Goal: Transaction & Acquisition: Purchase product/service

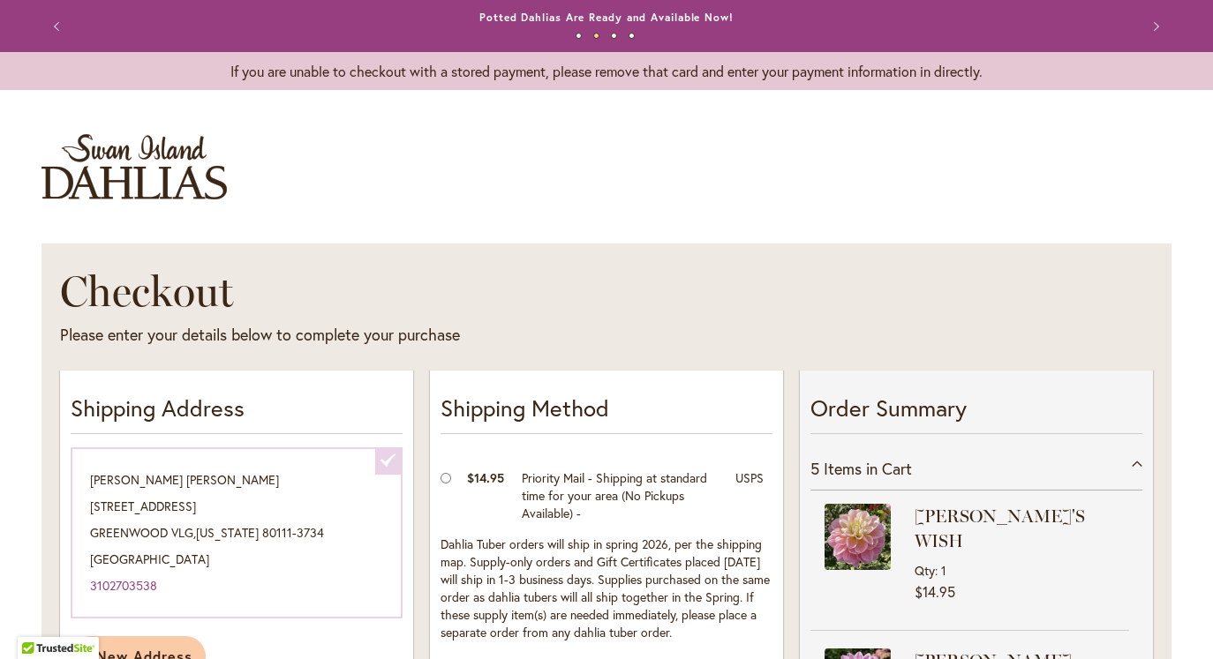
click at [199, 191] on img "store logo" at bounding box center [133, 166] width 185 height 65
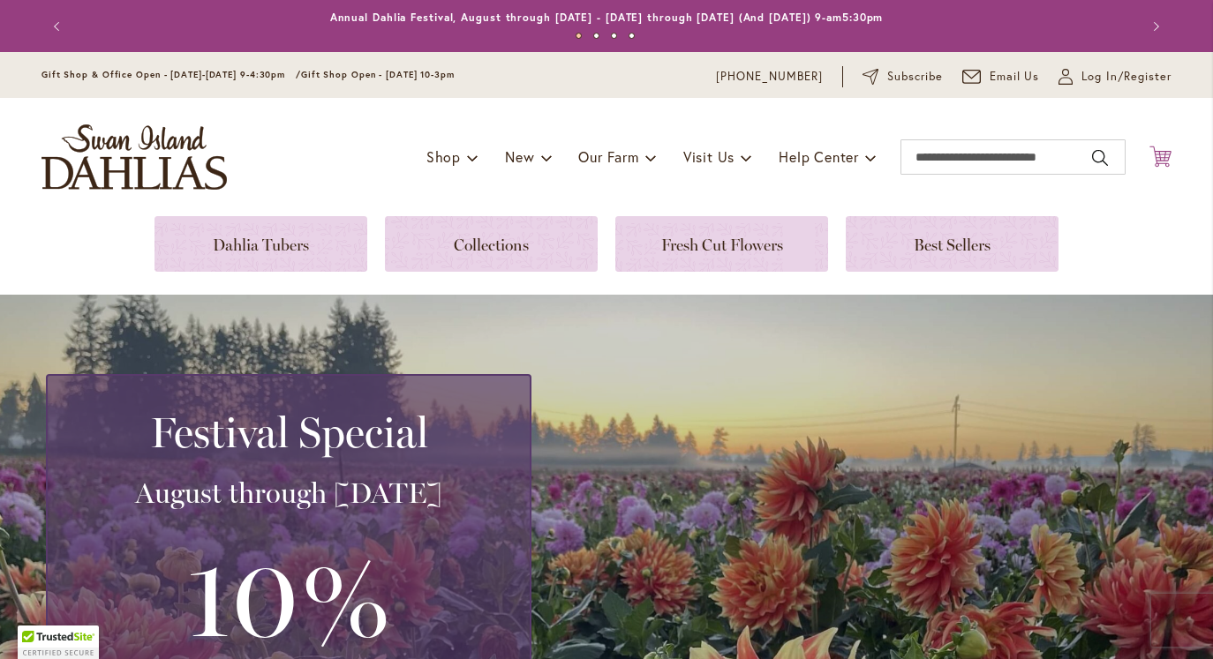
click at [1157, 158] on icon "Cart .cls-1 { fill: #231f20; }" at bounding box center [1160, 157] width 22 height 22
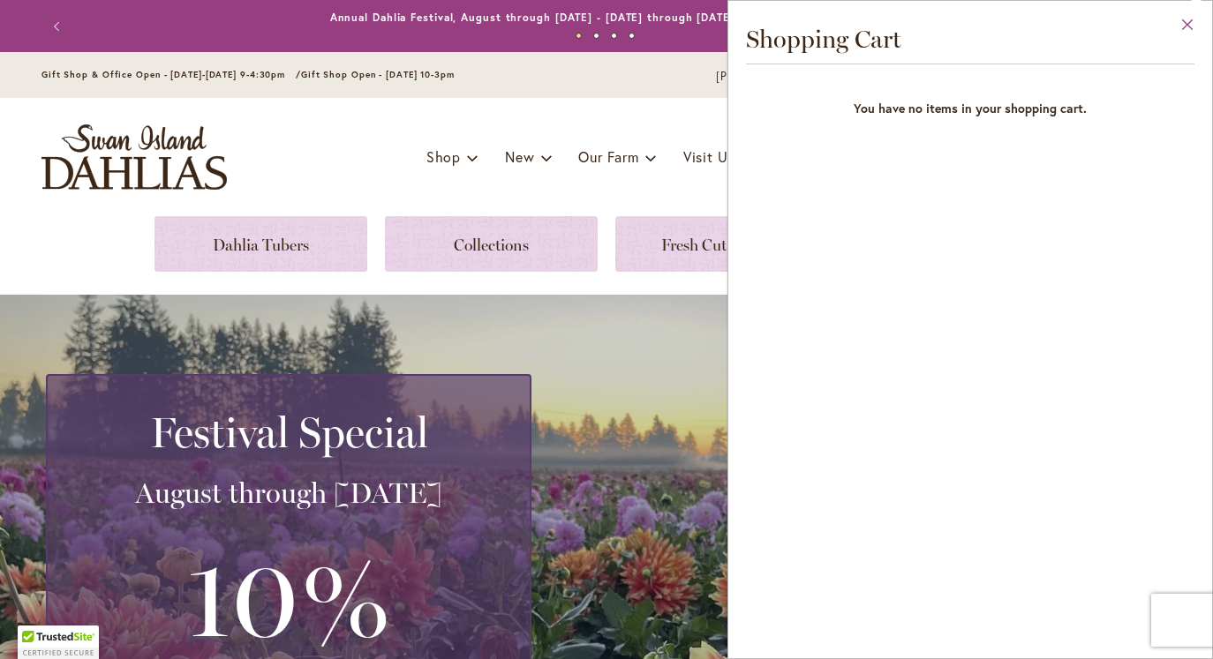
click at [1185, 20] on button "Close" at bounding box center [1188, 29] width 49 height 56
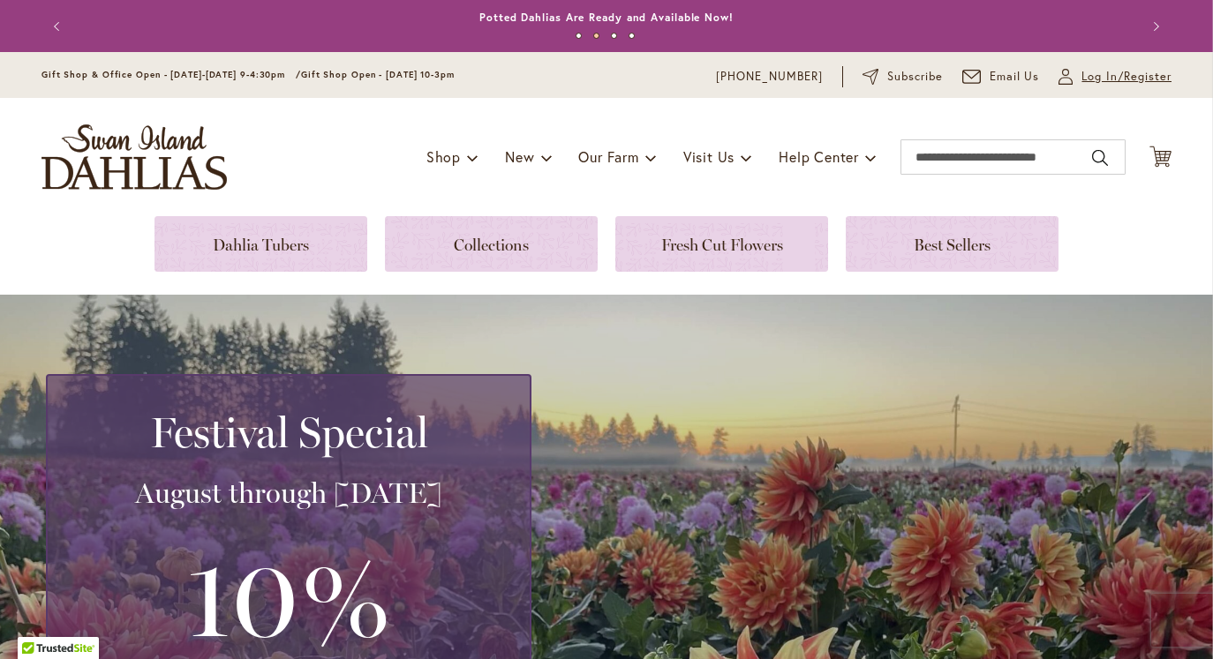
click at [1088, 82] on span "Log In/Register" at bounding box center [1126, 77] width 90 height 18
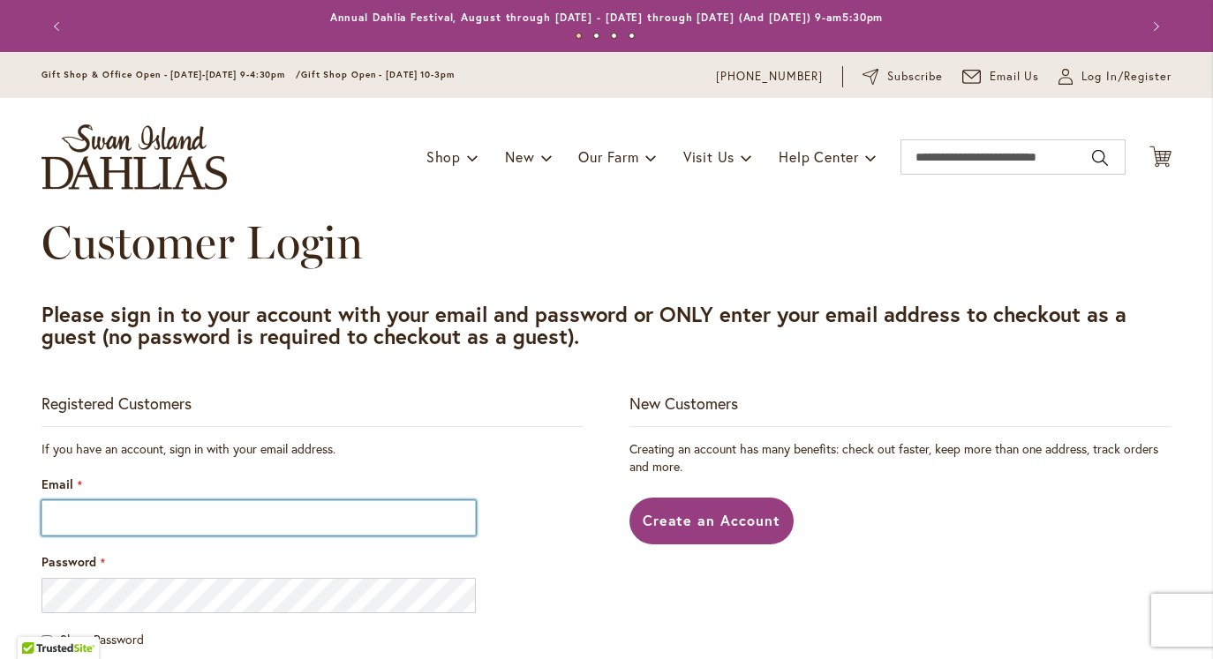
type input "**********"
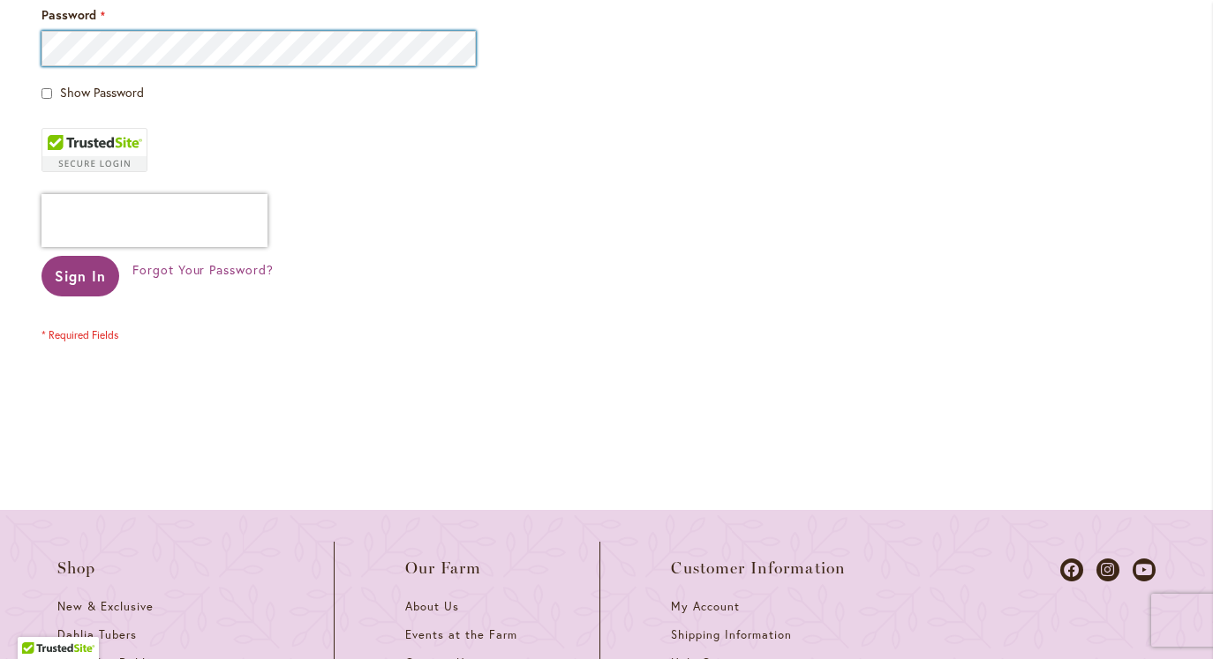
scroll to position [586, 0]
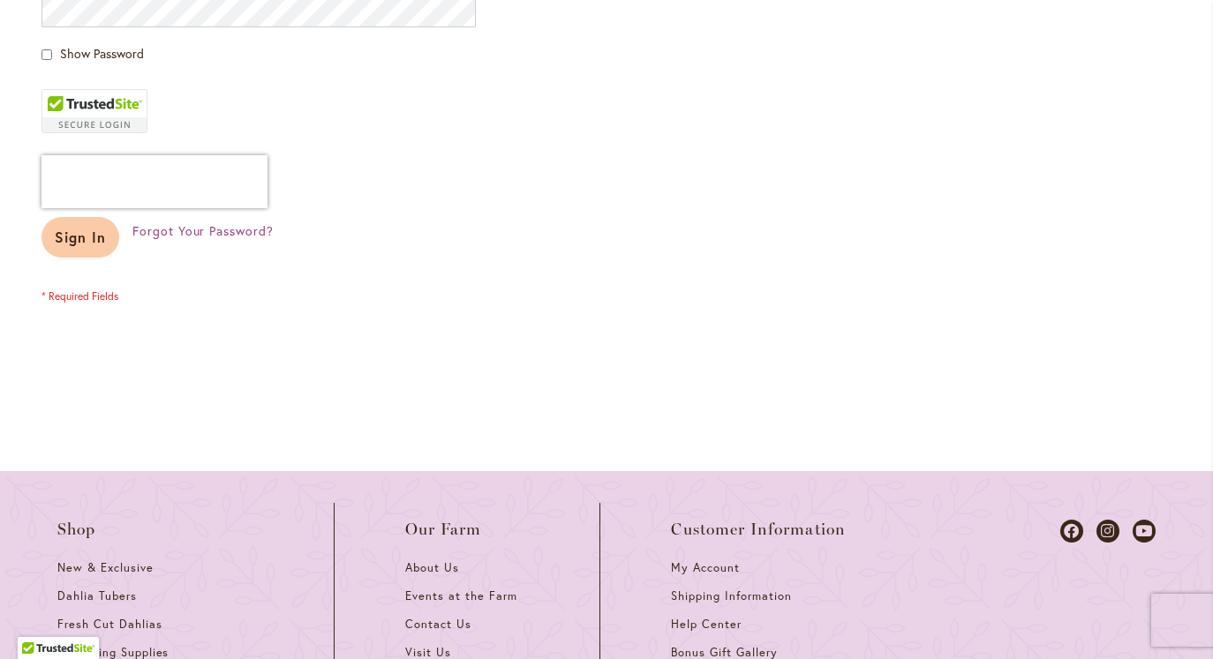
click at [91, 234] on span "Sign In" at bounding box center [80, 237] width 51 height 19
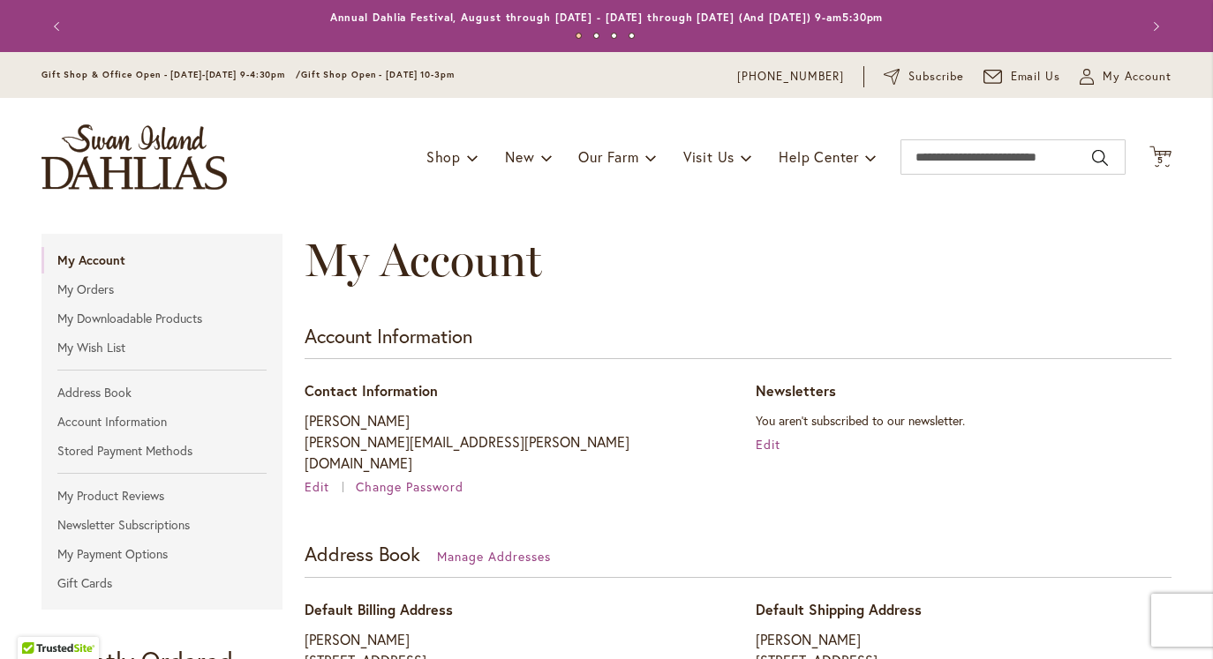
scroll to position [6, 0]
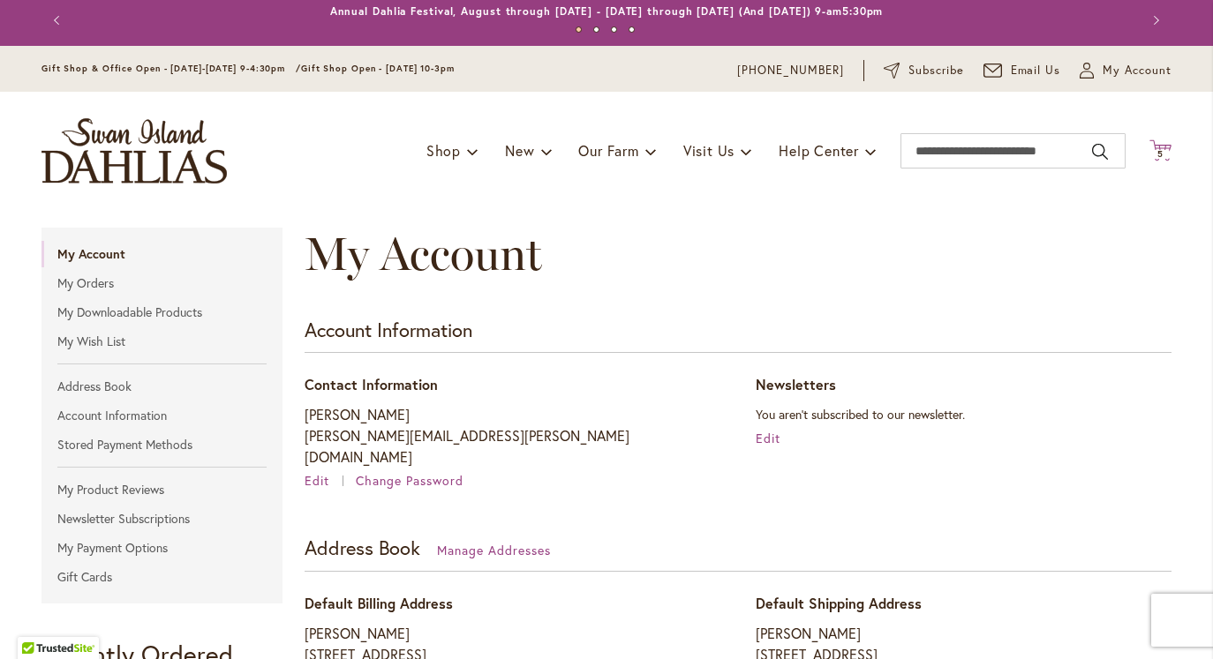
click at [1164, 154] on span "5 5 items" at bounding box center [1161, 154] width 18 height 9
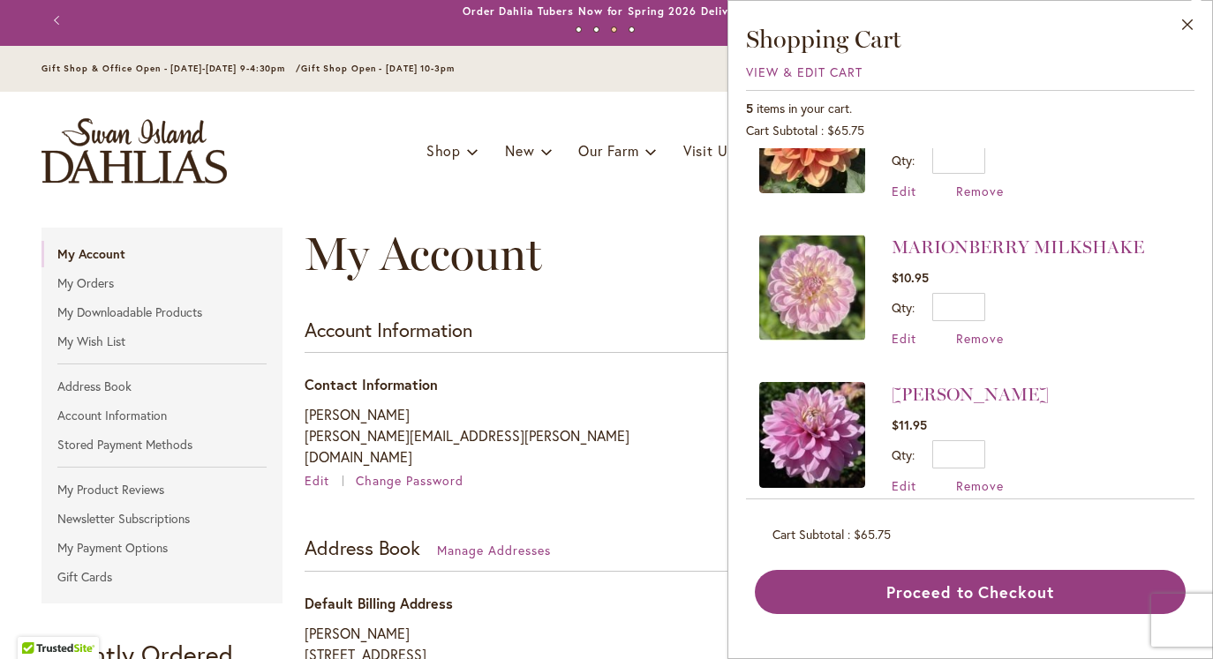
scroll to position [294, 0]
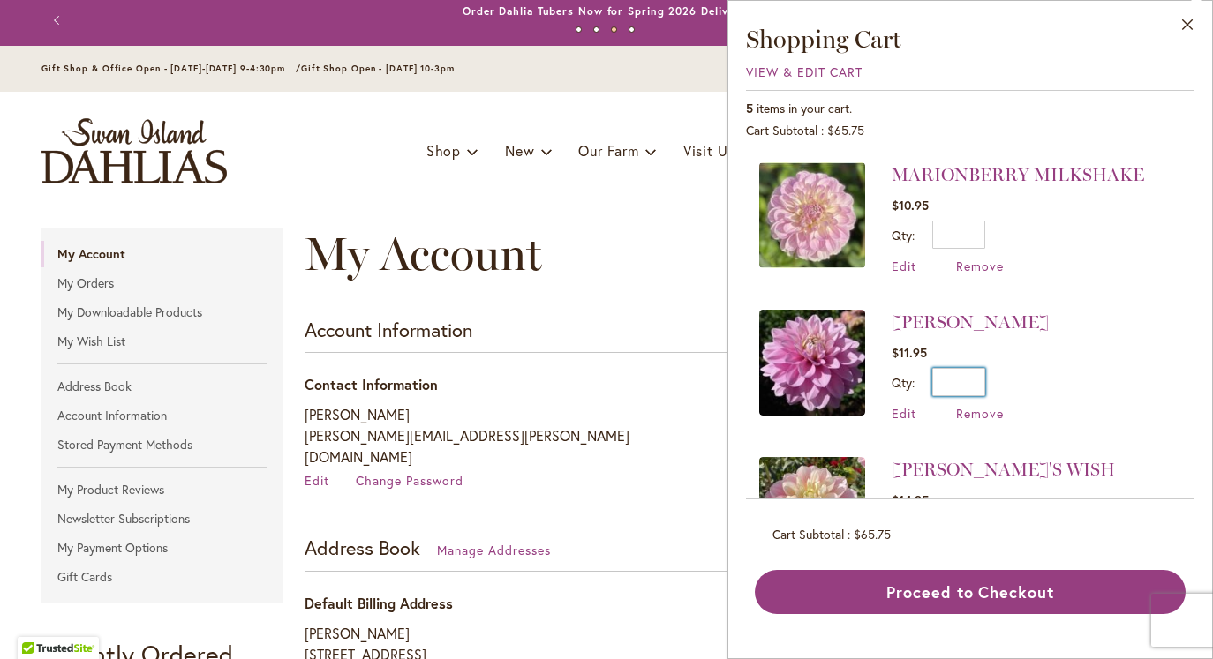
drag, startPoint x: 960, startPoint y: 379, endPoint x: 1004, endPoint y: 381, distance: 44.2
click at [1004, 381] on div "Qty * Update" at bounding box center [970, 382] width 157 height 28
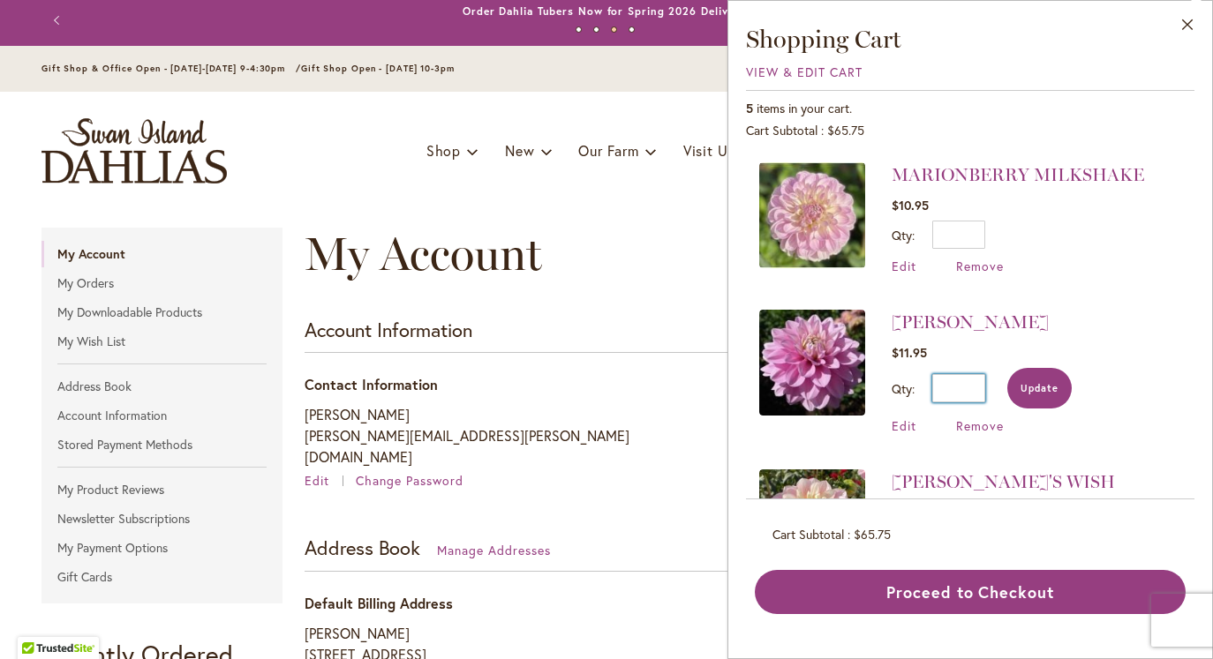
type input "*"
click at [1032, 393] on button "Update" at bounding box center [1039, 388] width 64 height 41
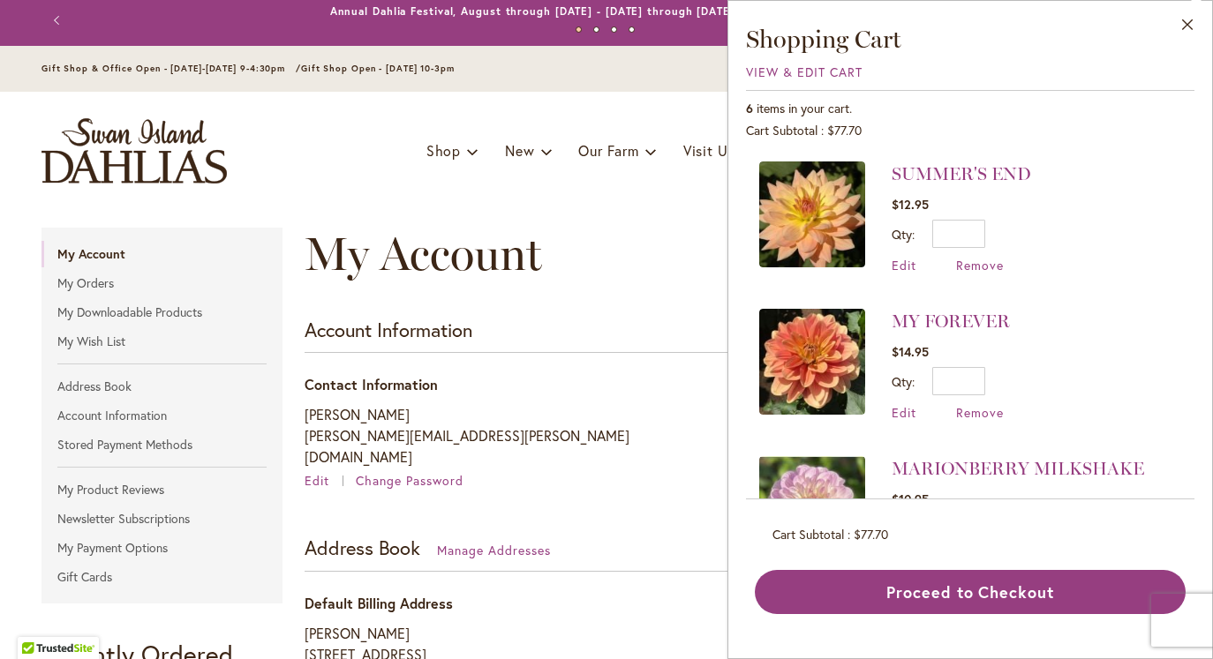
scroll to position [0, 0]
drag, startPoint x: 971, startPoint y: 236, endPoint x: 1028, endPoint y: 237, distance: 56.5
click at [1028, 237] on div "Qty * Update" at bounding box center [961, 234] width 139 height 28
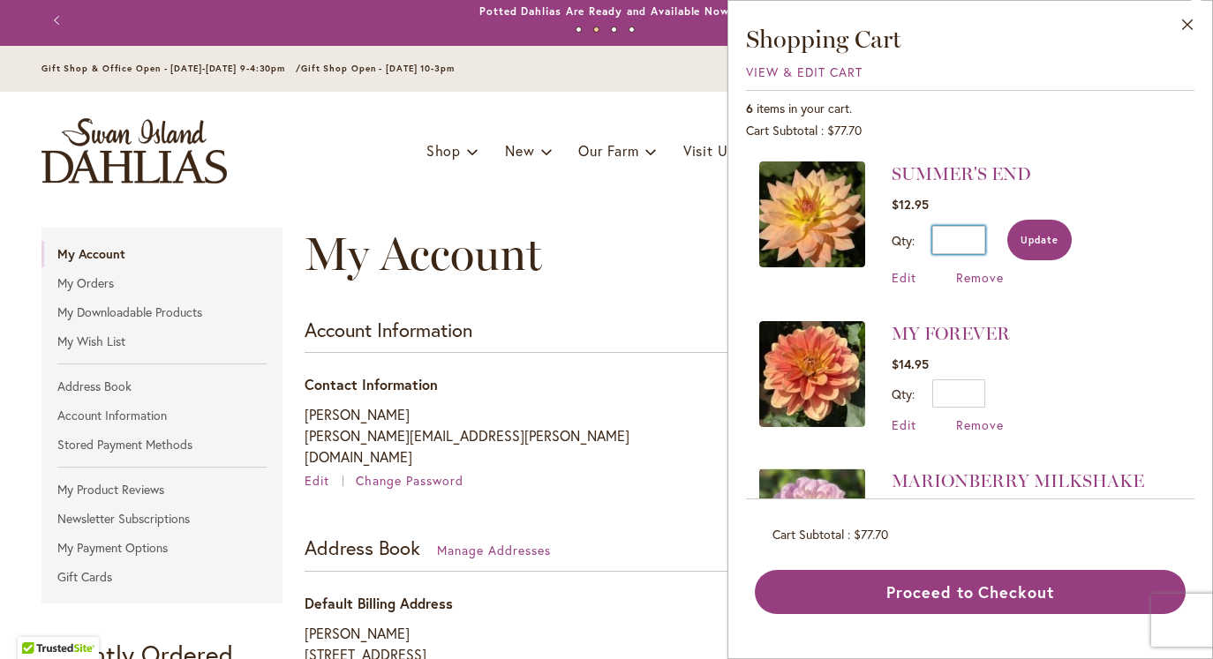
type input "*"
click at [1043, 244] on span "Update" at bounding box center [1040, 240] width 38 height 12
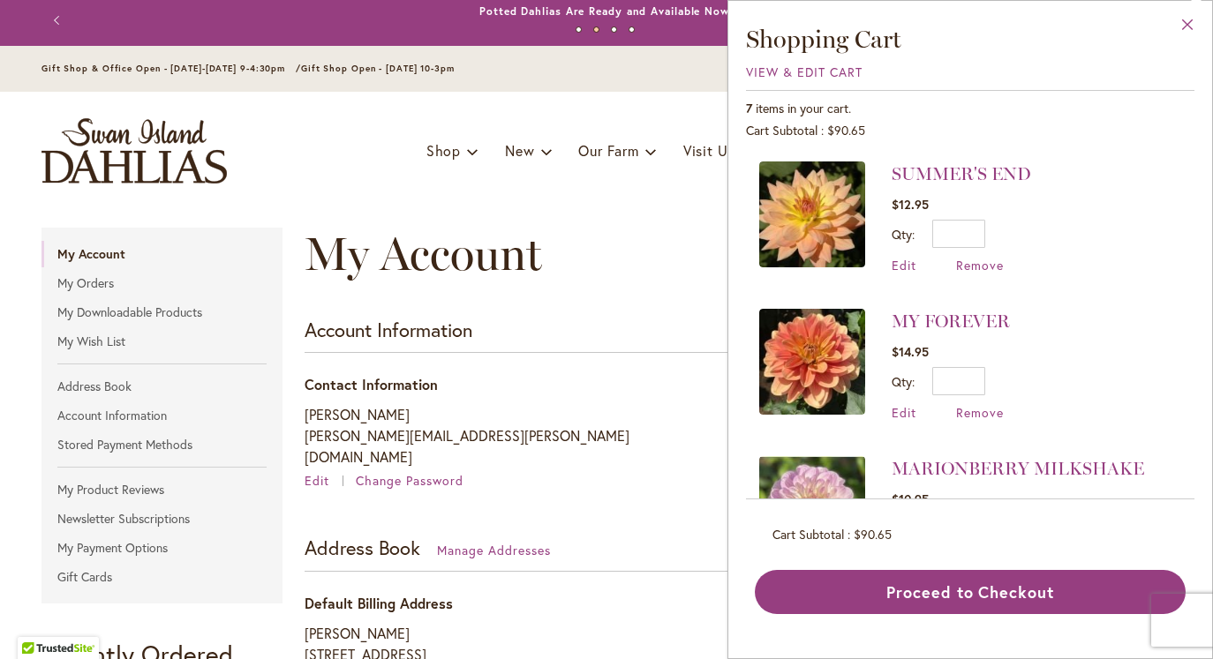
click at [1188, 16] on button "Close" at bounding box center [1188, 29] width 49 height 56
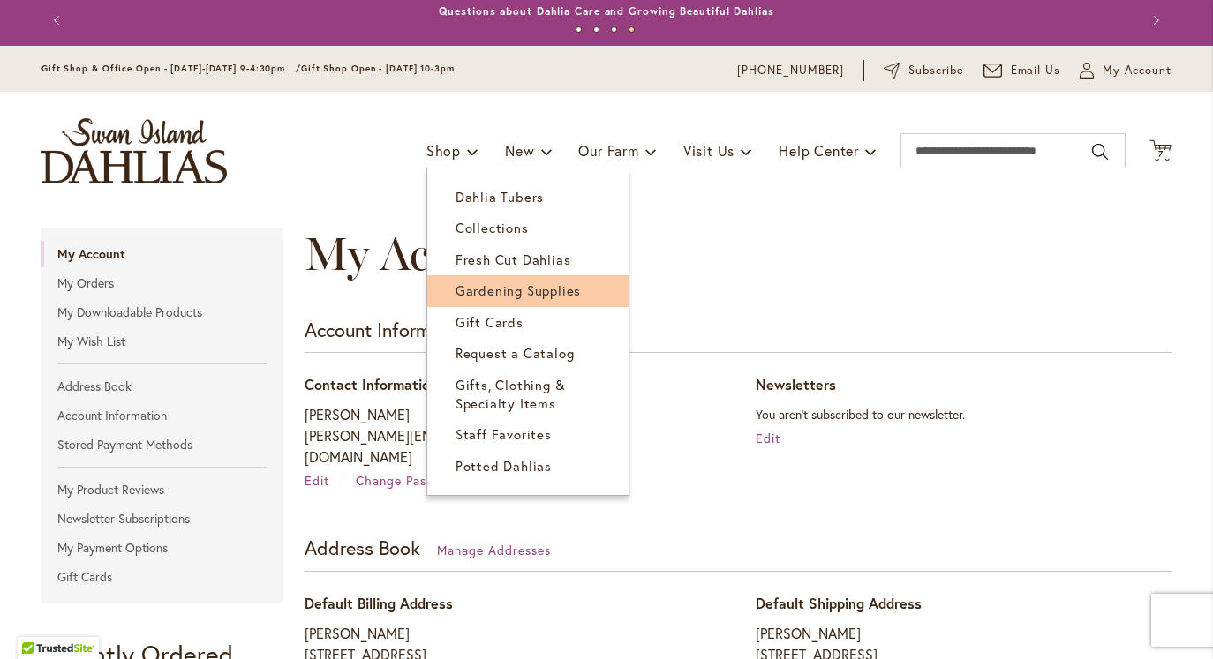
click at [510, 284] on span "Gardening Supplies" at bounding box center [518, 291] width 125 height 18
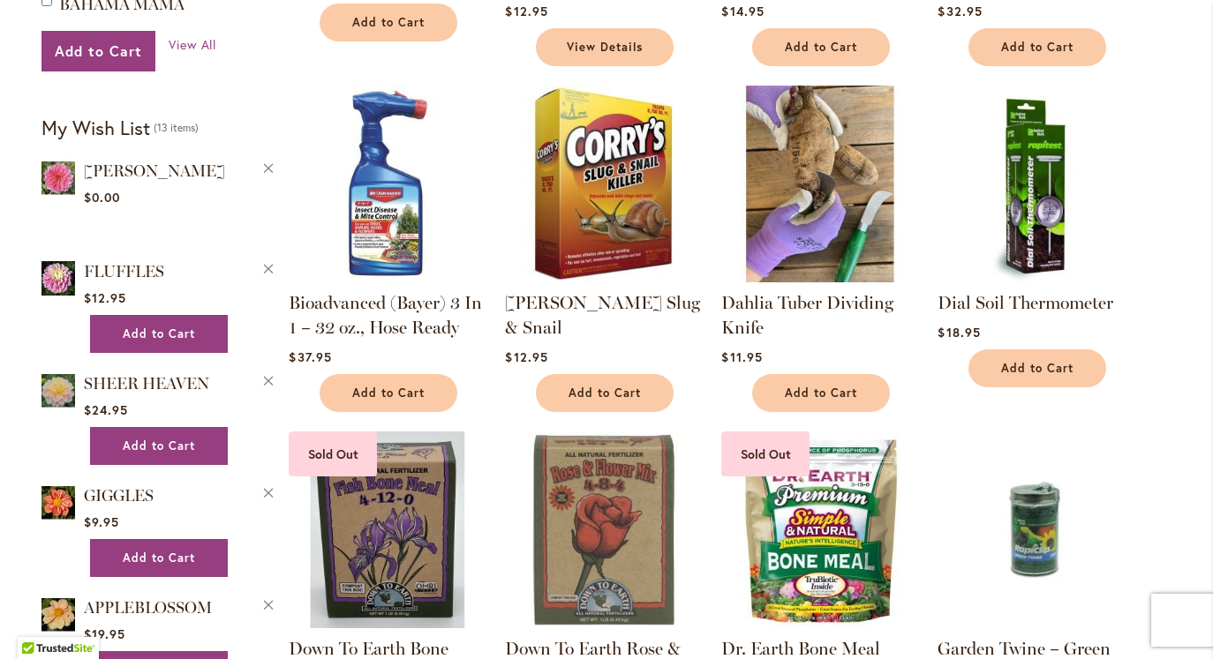
scroll to position [966, 0]
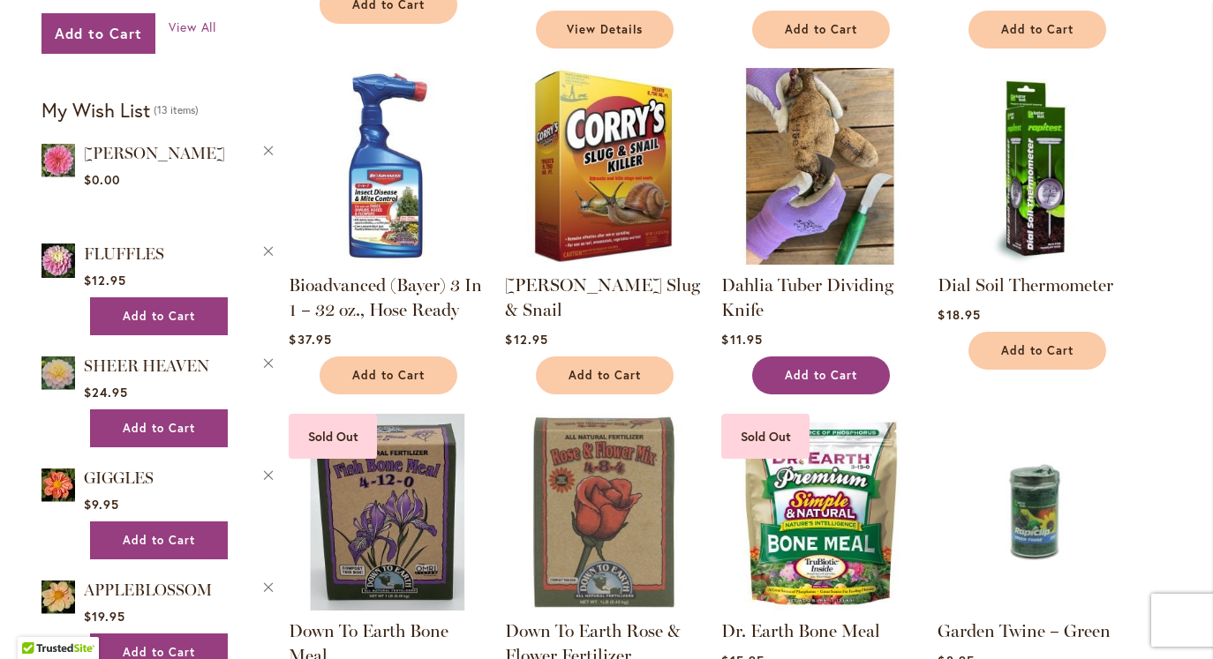
click at [832, 368] on span "Add to Cart" at bounding box center [821, 375] width 72 height 15
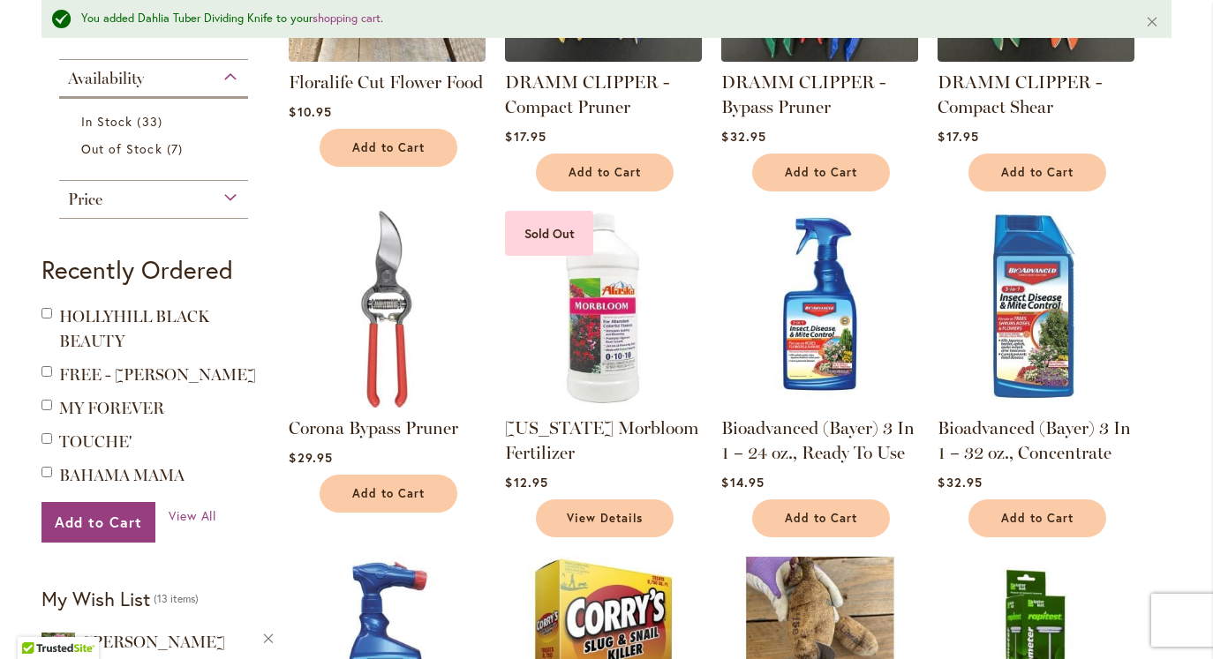
scroll to position [536, 0]
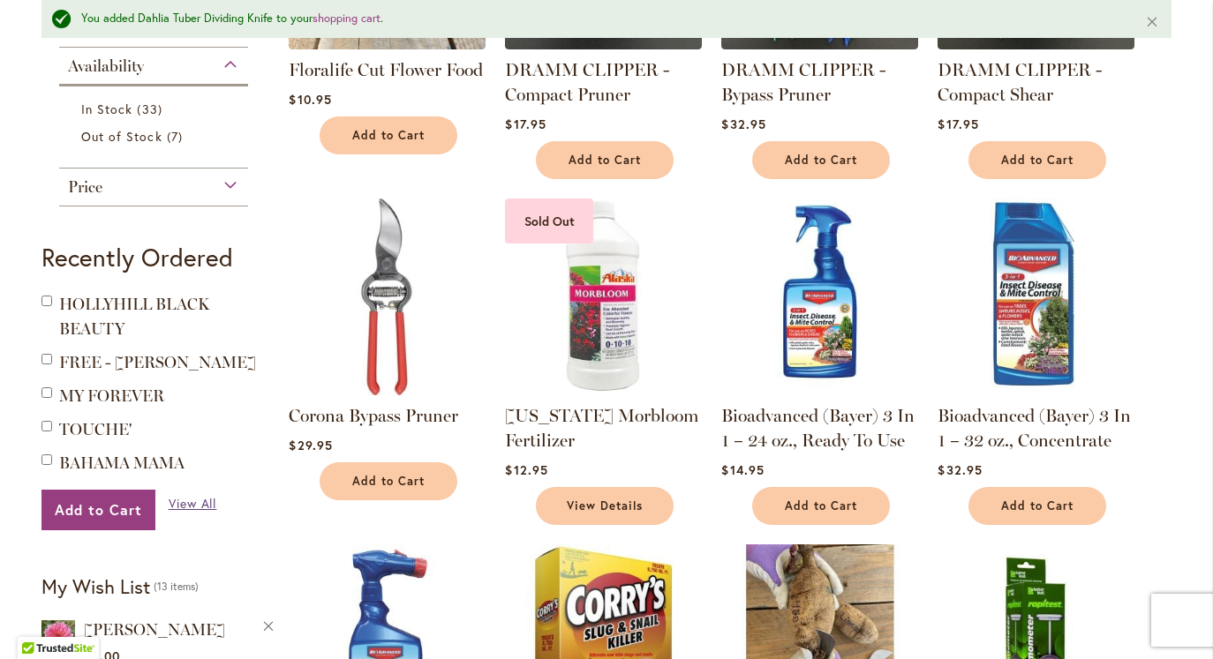
click at [191, 504] on span "View All" at bounding box center [193, 503] width 49 height 17
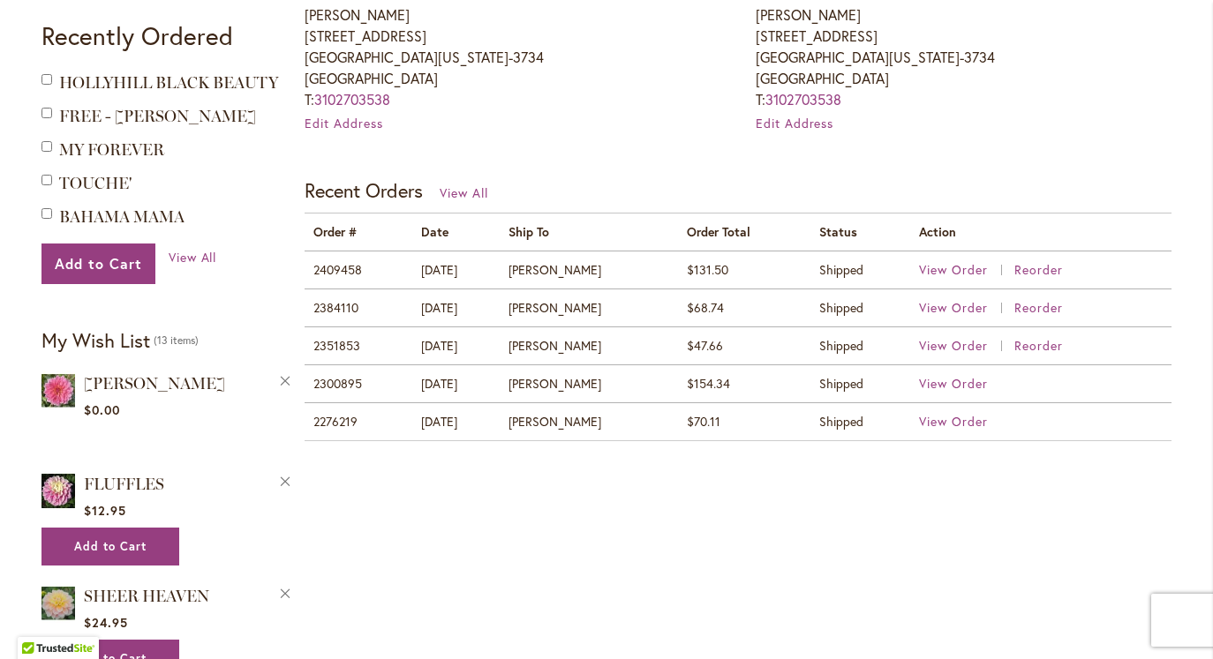
scroll to position [602, 0]
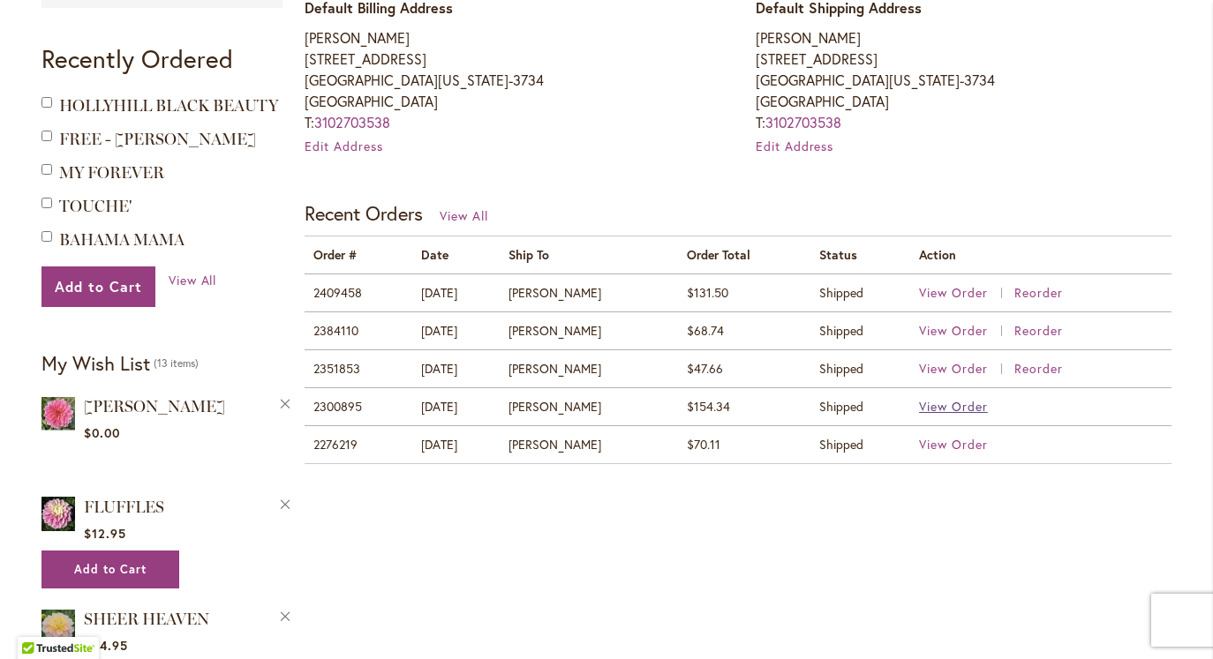
click at [952, 398] on span "View Order" at bounding box center [953, 406] width 69 height 17
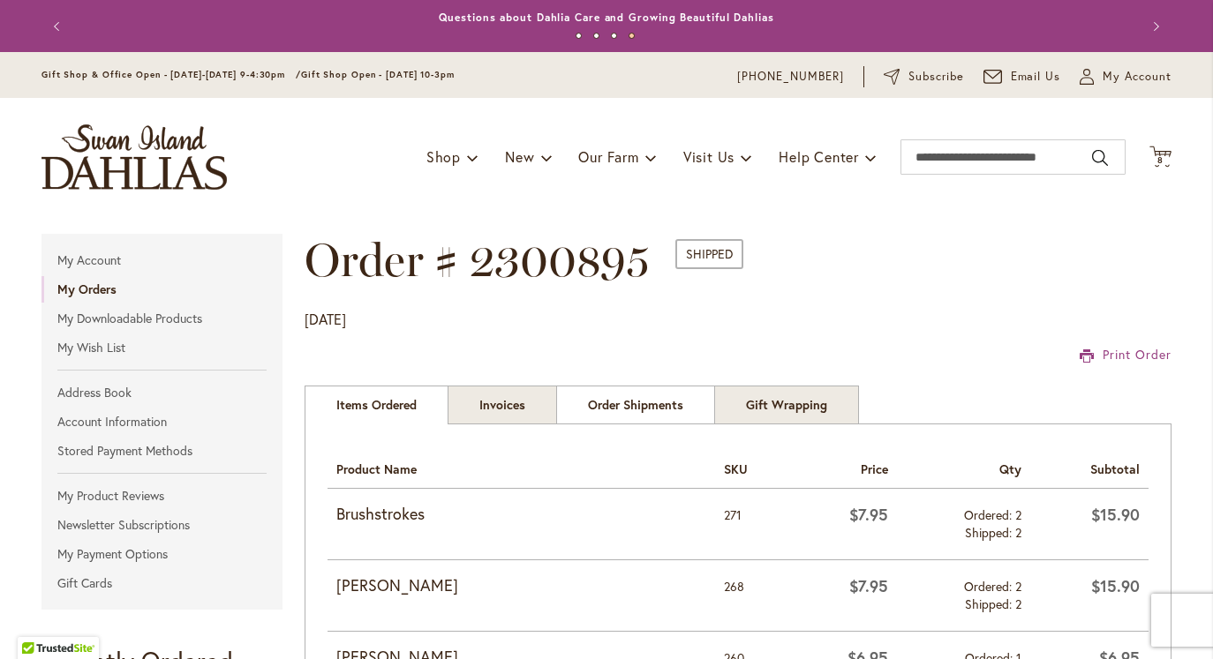
click at [638, 401] on link "Order Shipments" at bounding box center [635, 405] width 159 height 39
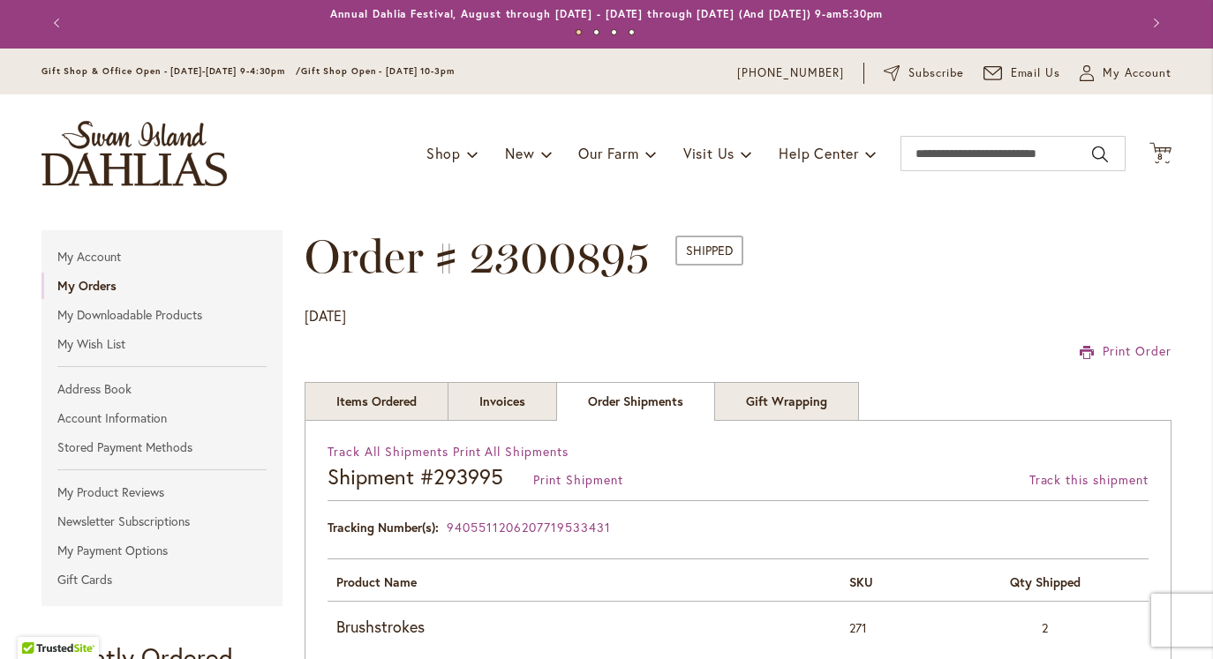
scroll to position [5, 0]
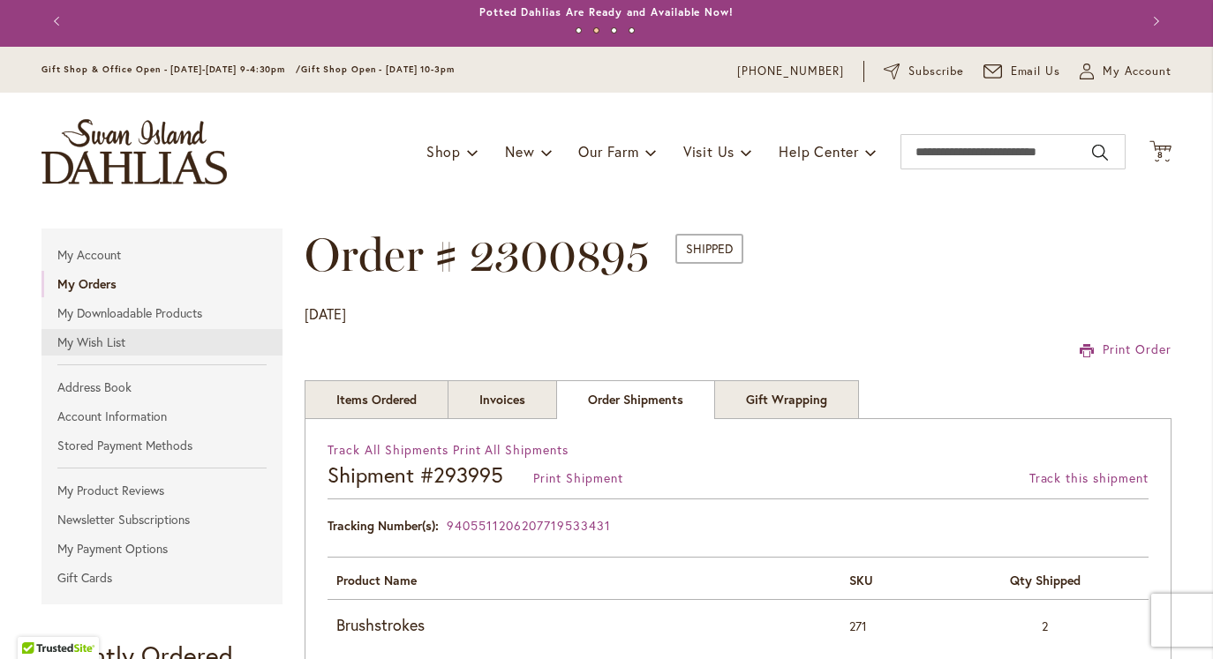
click at [93, 338] on link "My Wish List" at bounding box center [161, 342] width 241 height 26
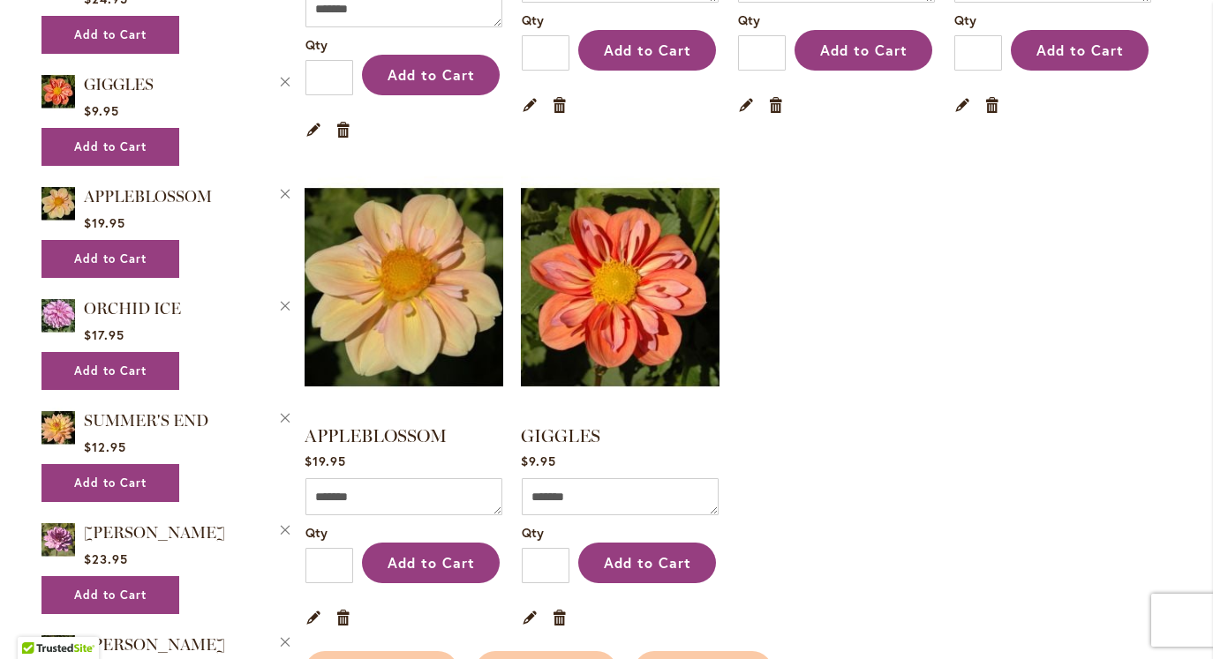
scroll to position [1250, 0]
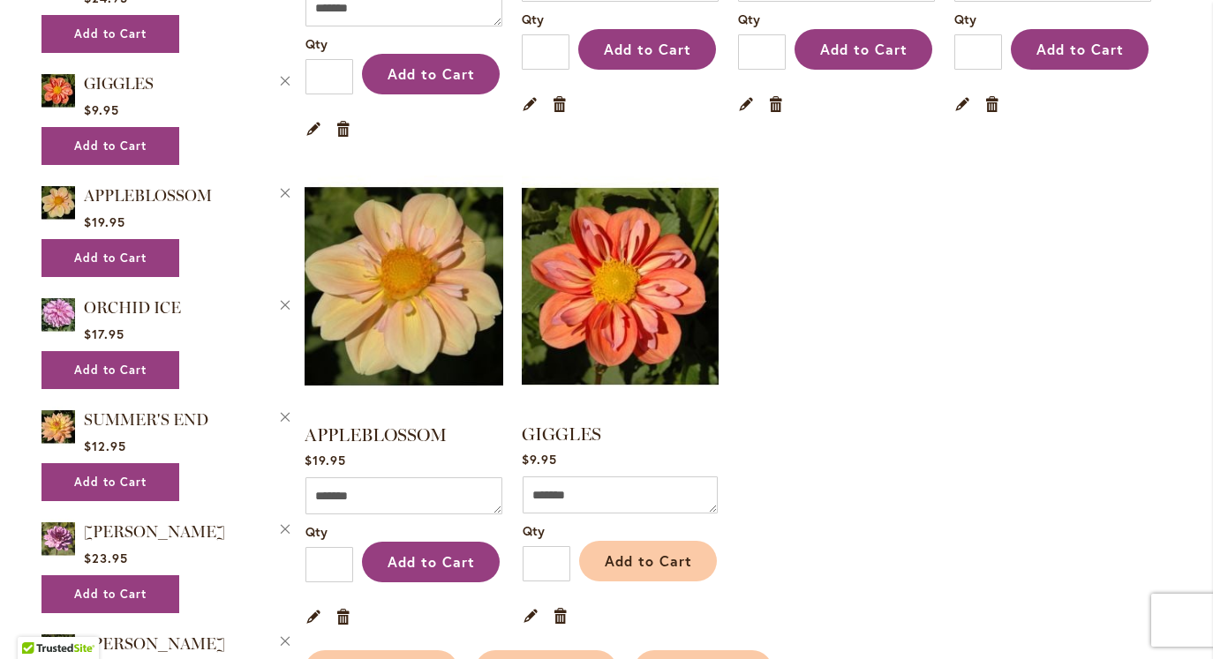
click at [693, 541] on button "Add to Cart" at bounding box center [648, 561] width 138 height 41
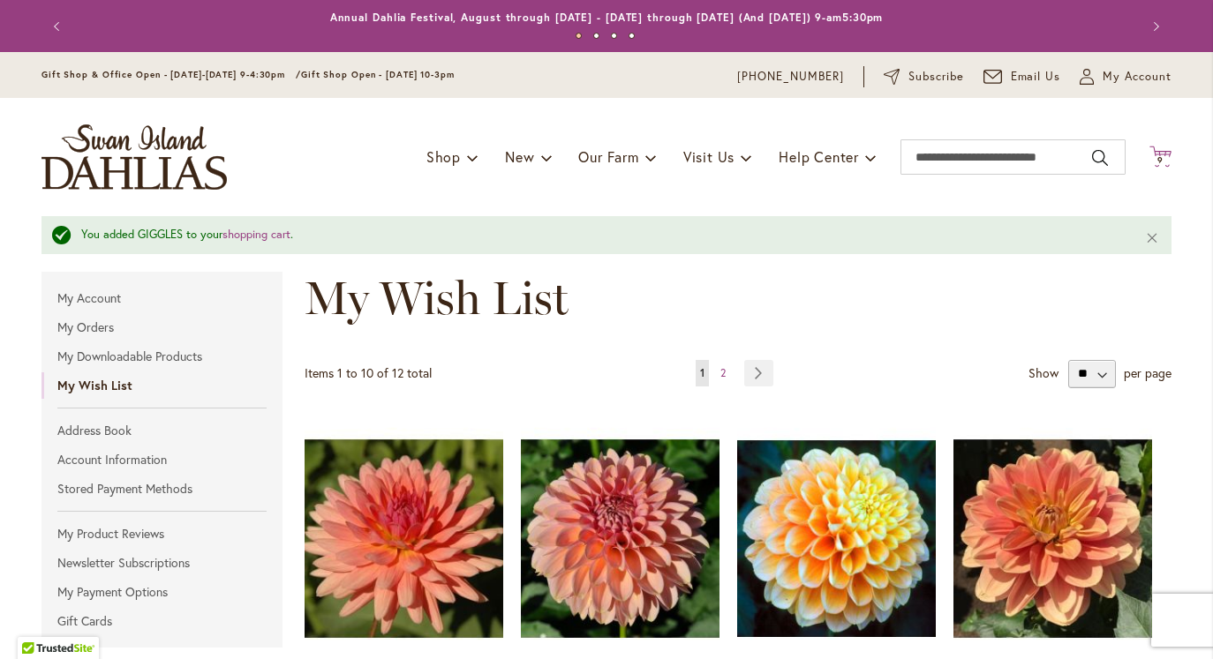
click at [1165, 157] on span "9 9 items" at bounding box center [1161, 160] width 18 height 9
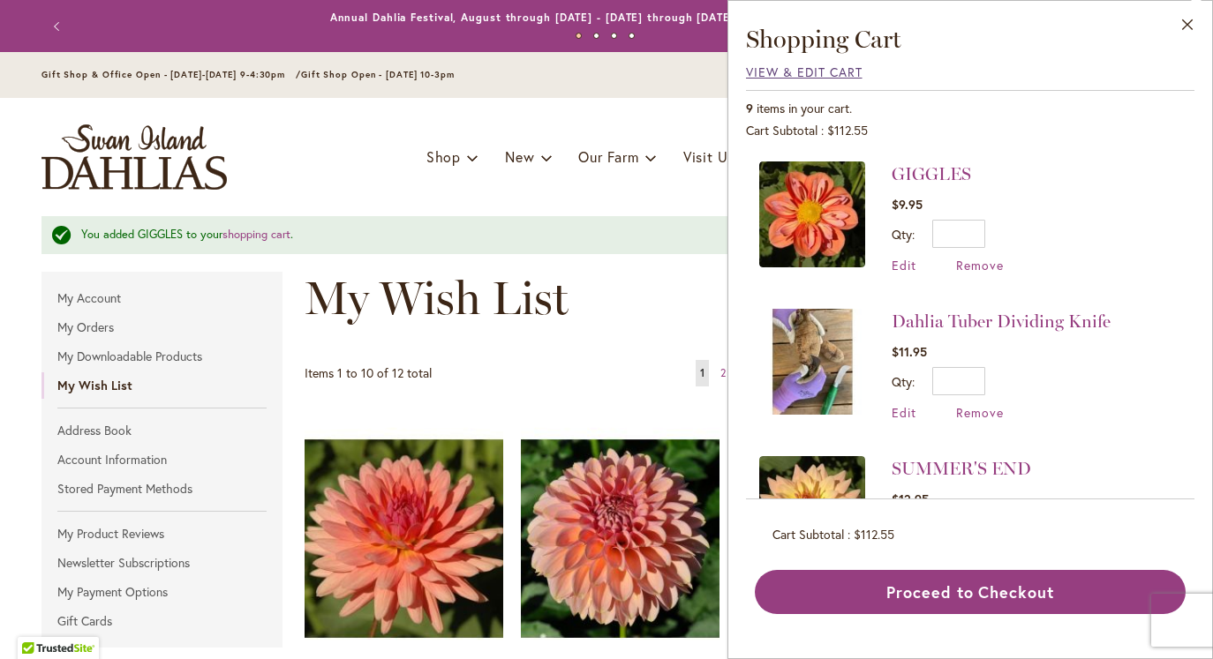
click at [822, 68] on span "View & Edit Cart" at bounding box center [804, 72] width 117 height 17
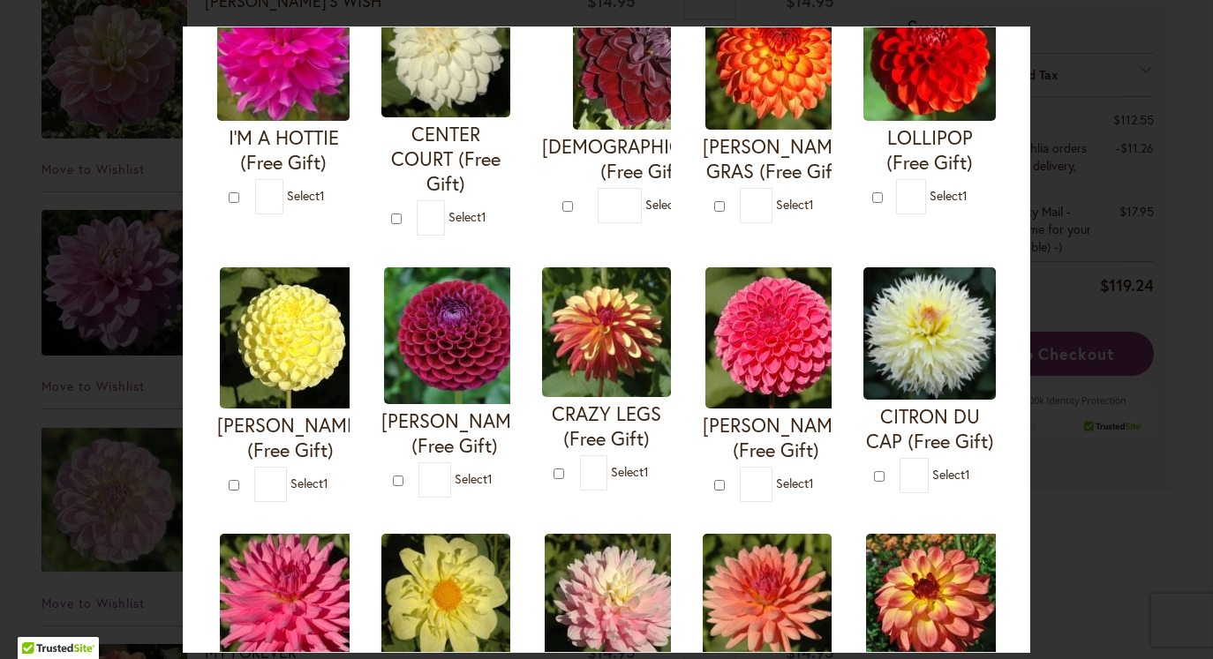
scroll to position [236, 0]
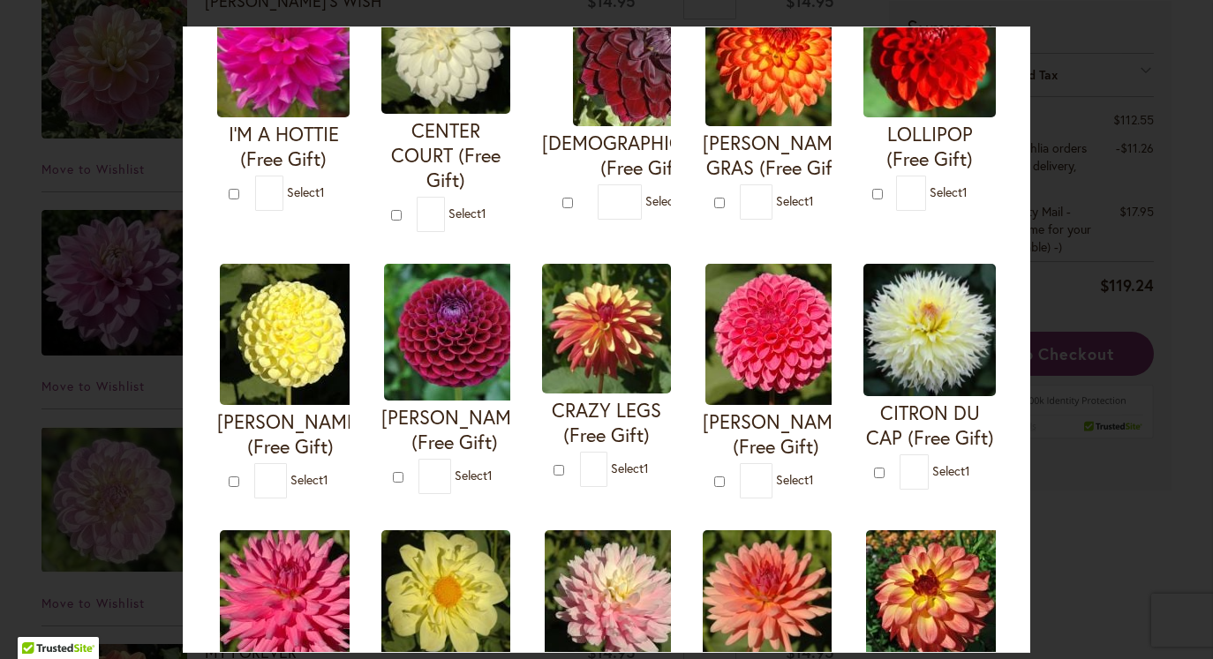
type input "*"
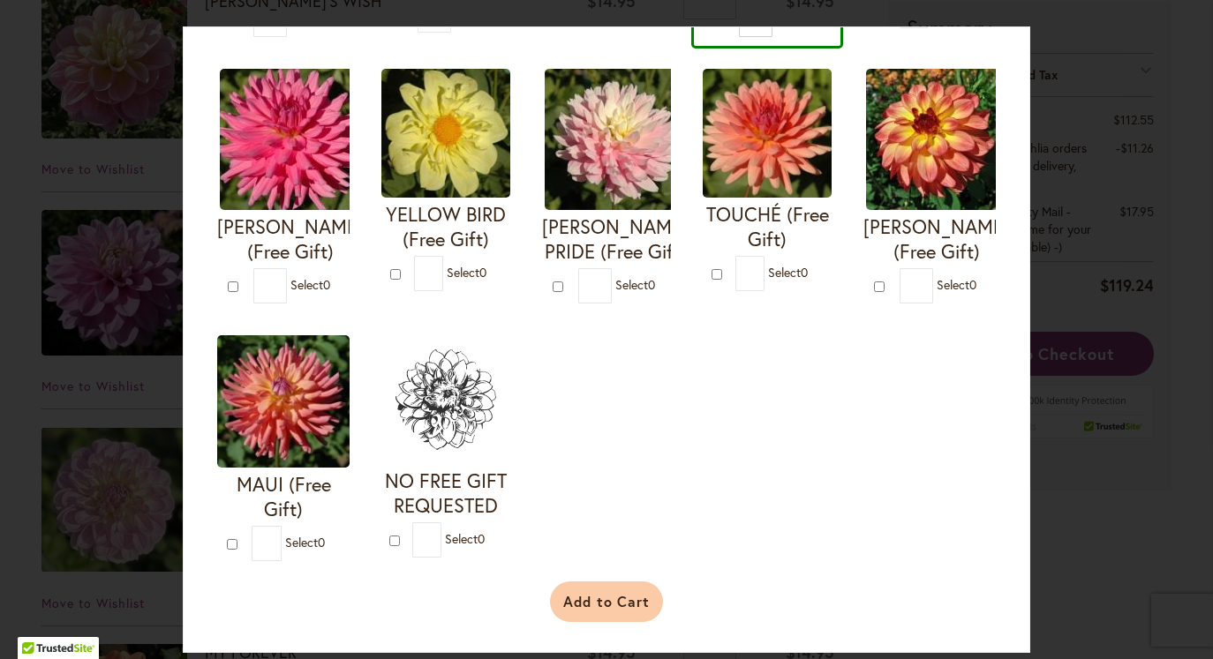
scroll to position [720, 0]
click button "Add to Cart"
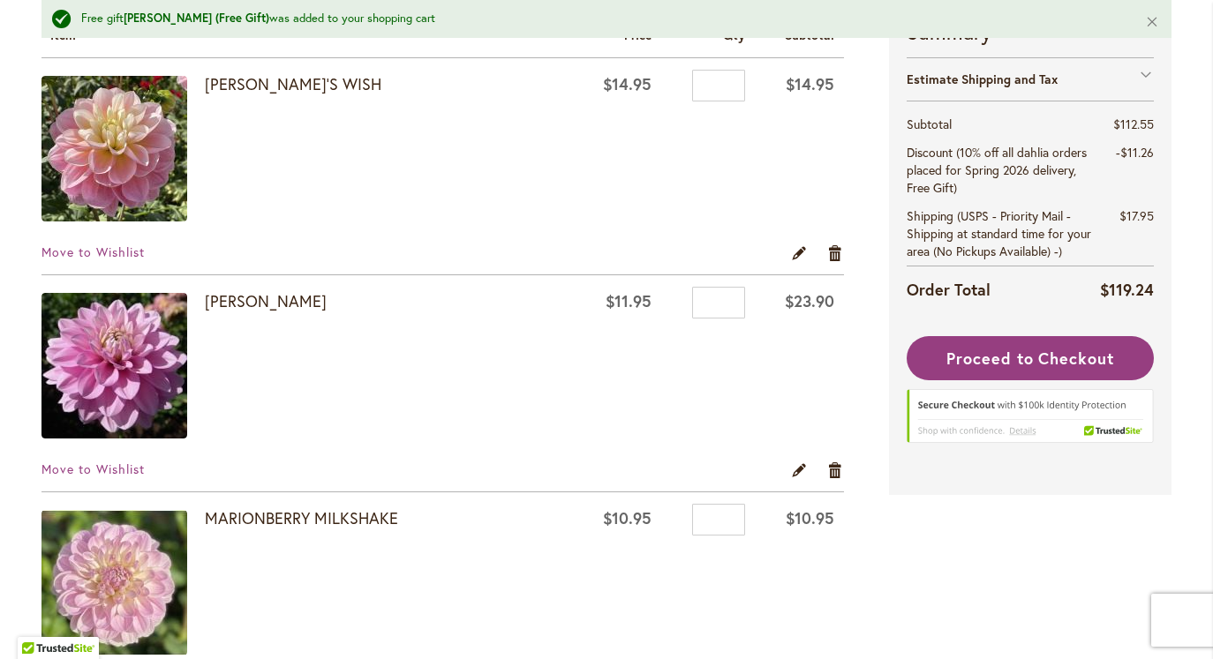
scroll to position [350, 0]
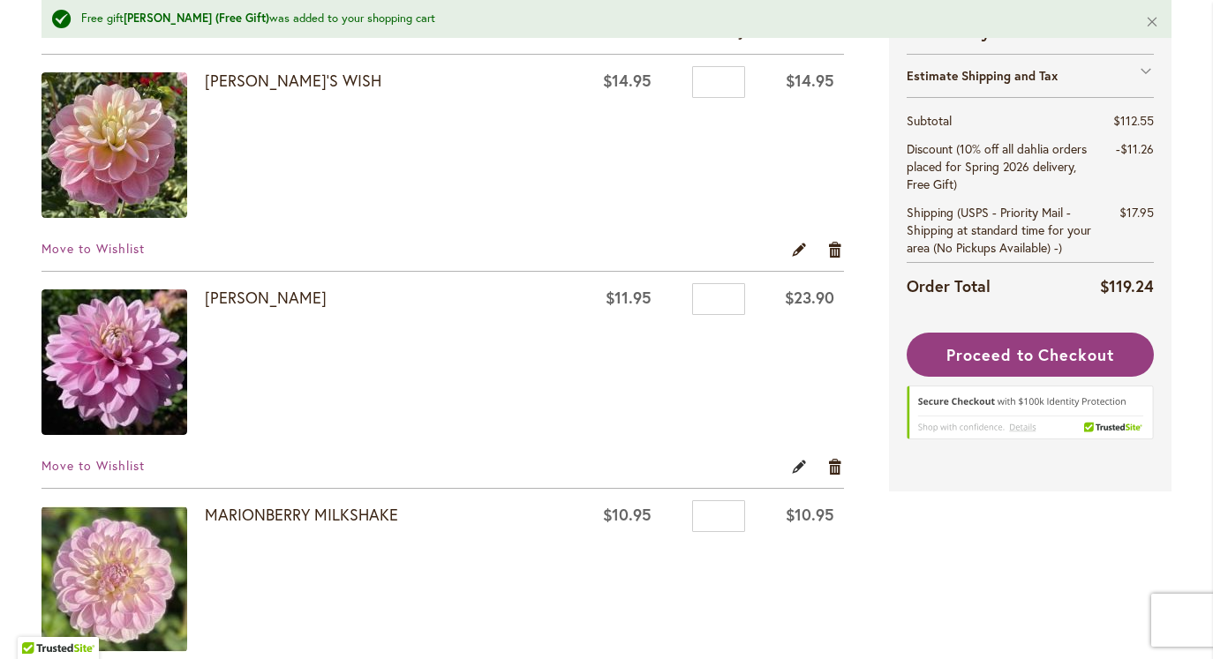
click at [799, 475] on link "Edit" at bounding box center [799, 466] width 17 height 19
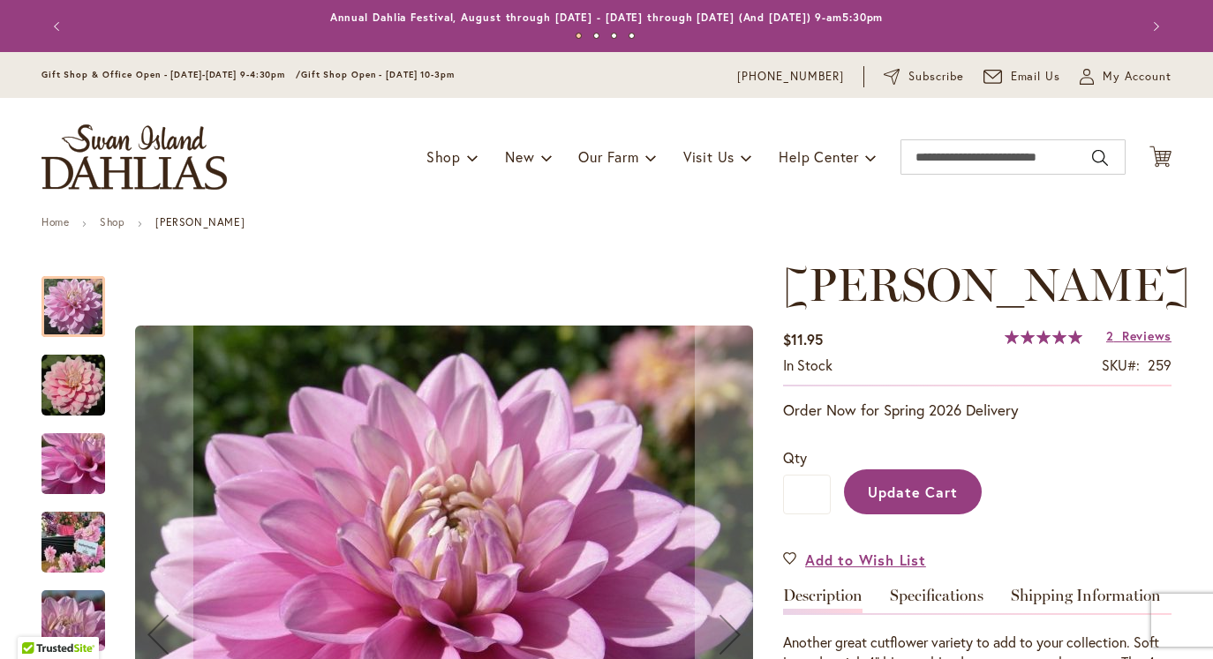
type input "******"
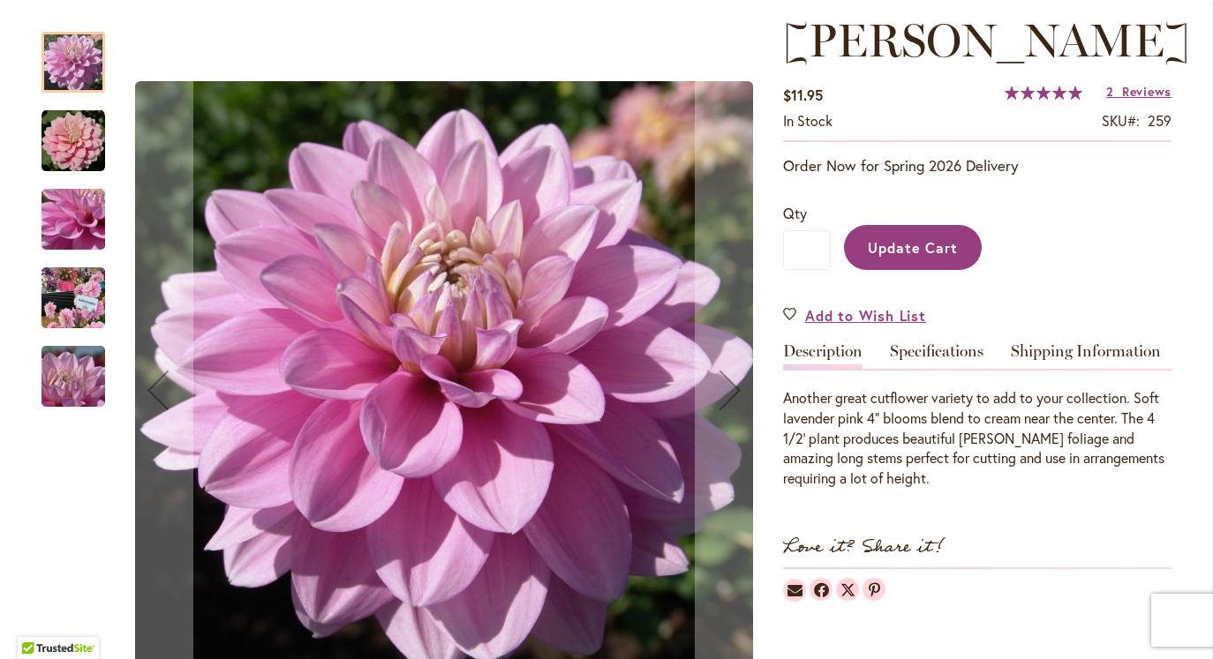
scroll to position [245, 0]
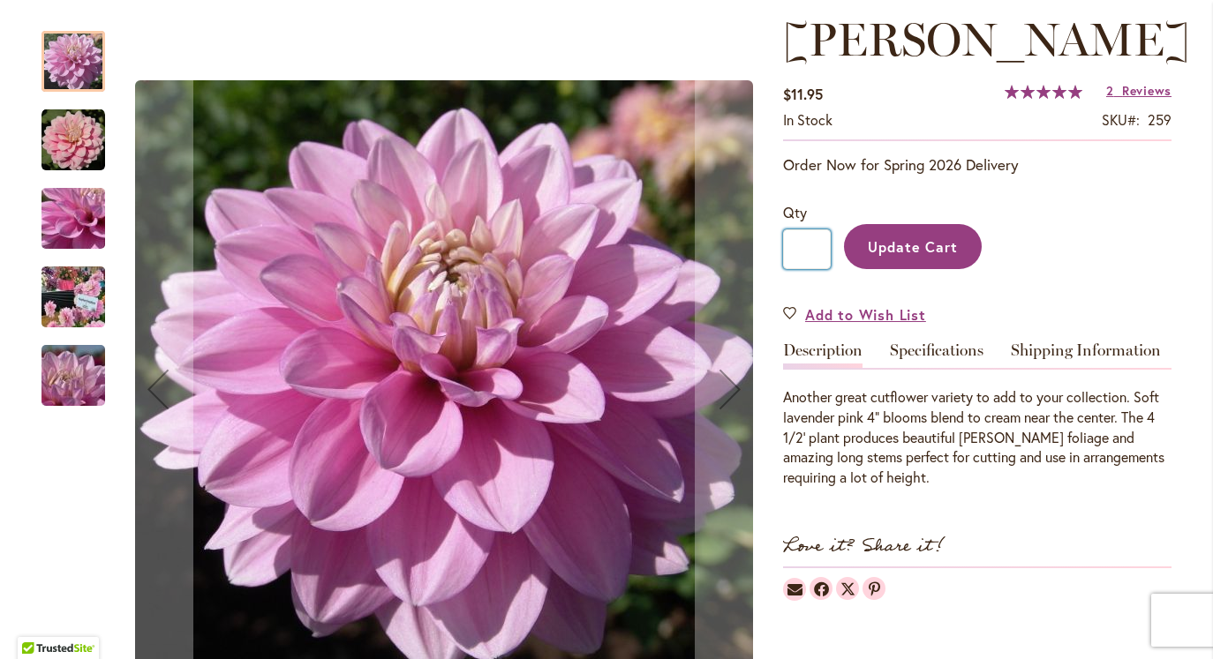
click at [811, 269] on input "*" at bounding box center [807, 250] width 48 height 40
type input "*"
click at [939, 256] on span "Update Cart" at bounding box center [913, 246] width 91 height 19
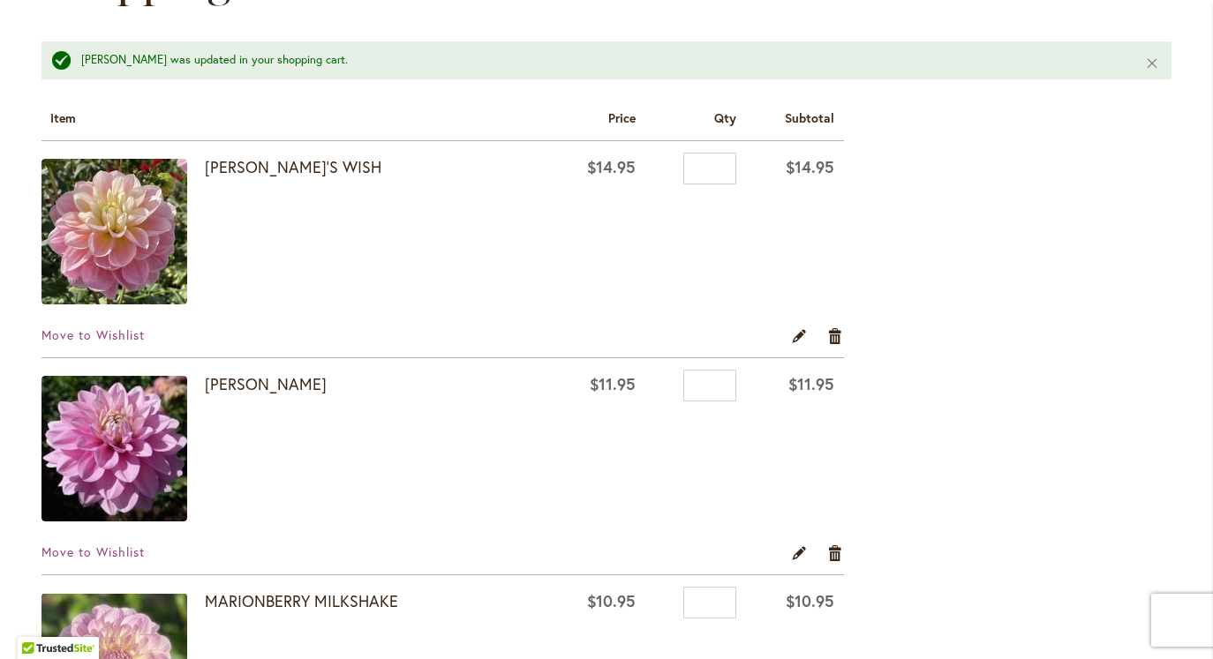
scroll to position [231, 0]
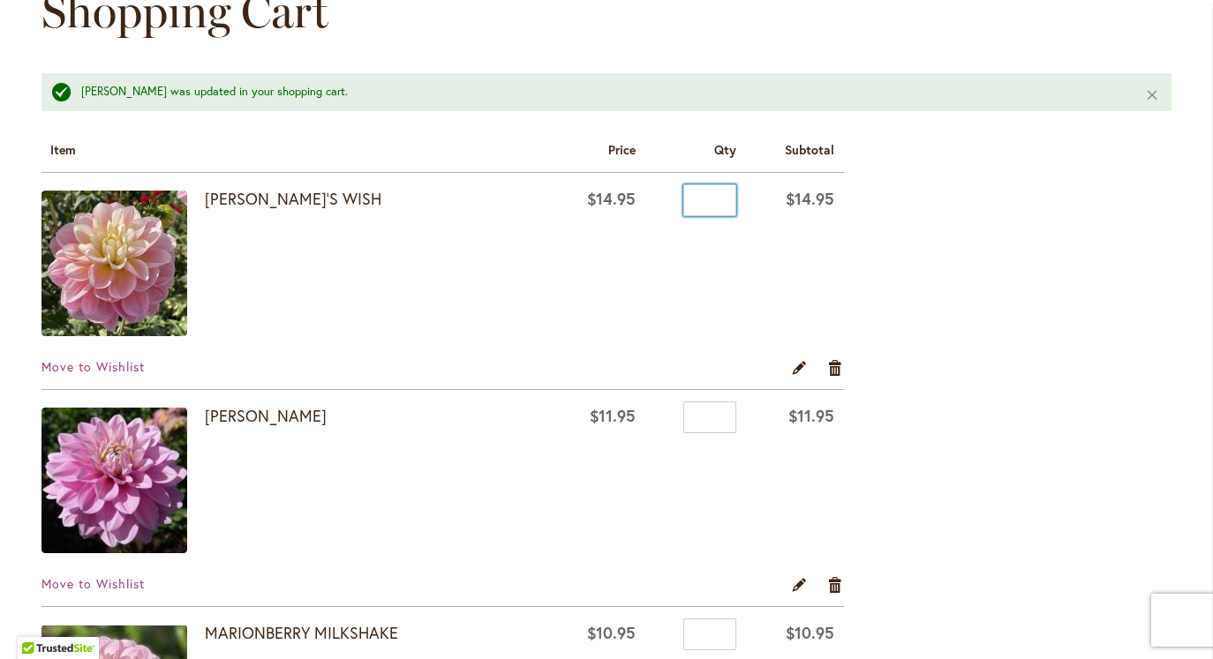
click at [722, 194] on input "*" at bounding box center [709, 201] width 53 height 32
type input "*"
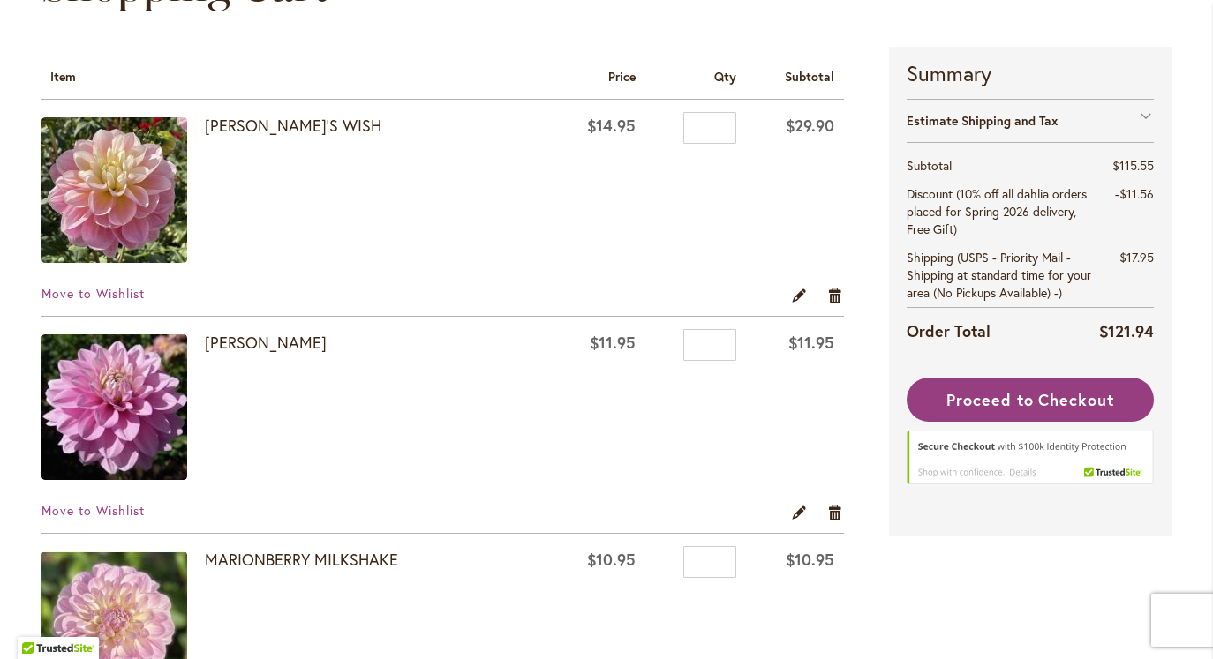
scroll to position [260, 0]
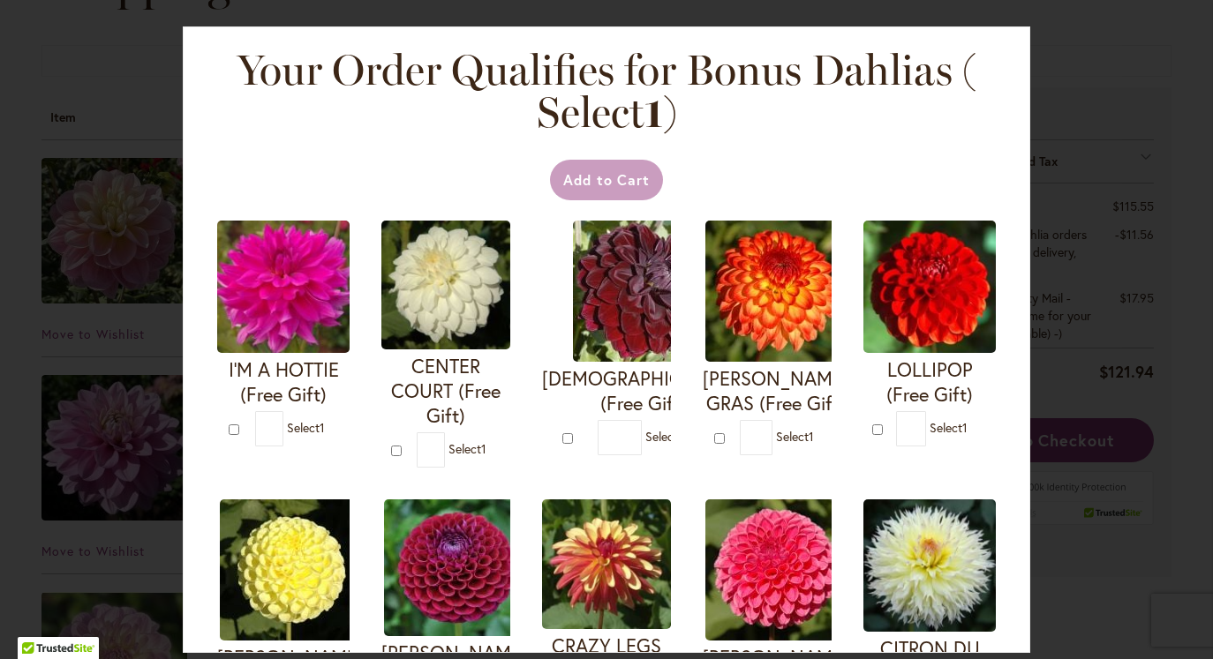
click at [240, 115] on h2 "Your Order Qualifies for Bonus Dahlias ( Select 1 )" at bounding box center [607, 91] width 742 height 85
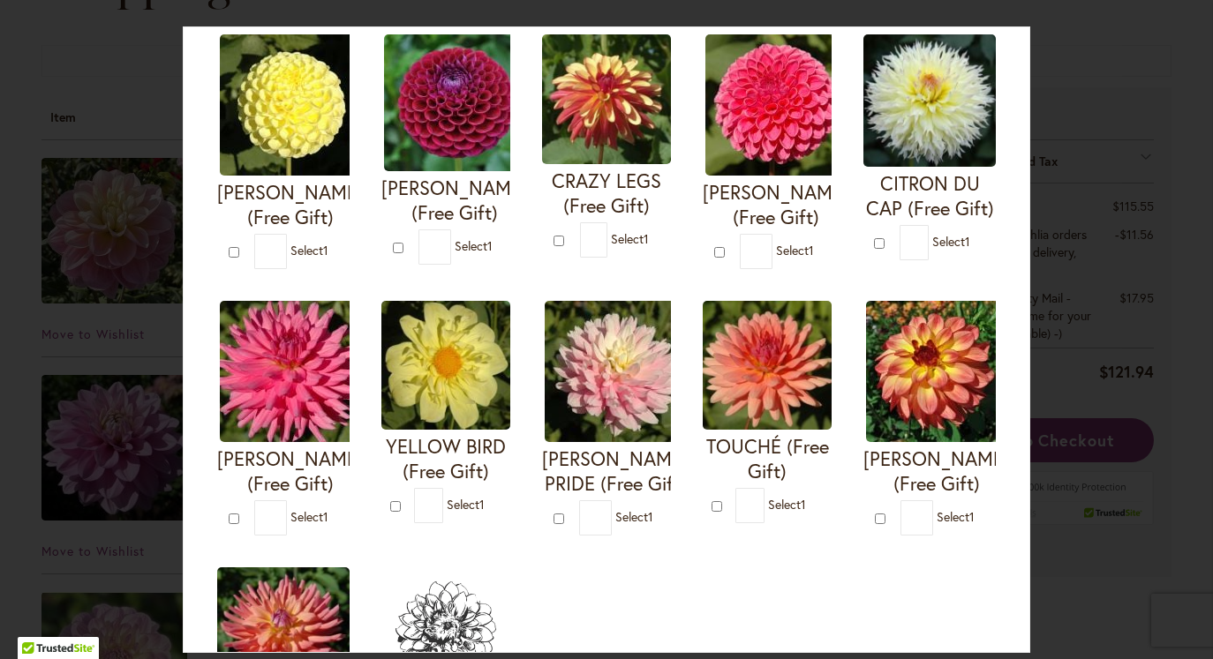
scroll to position [592, 0]
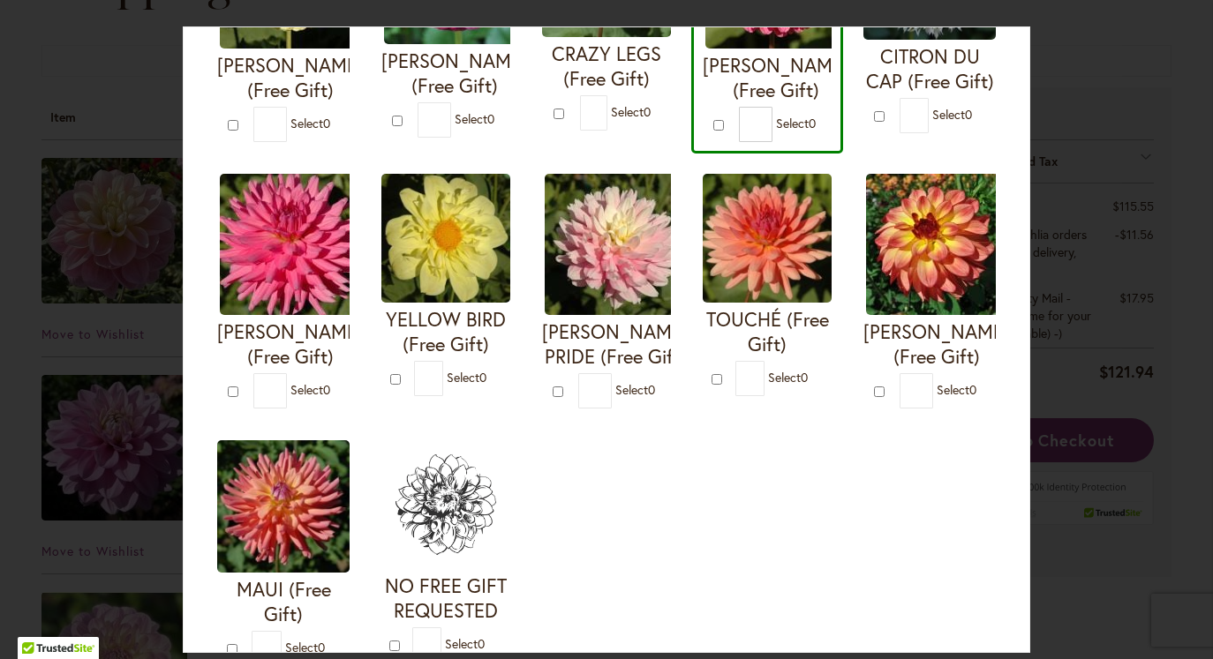
type input "*"
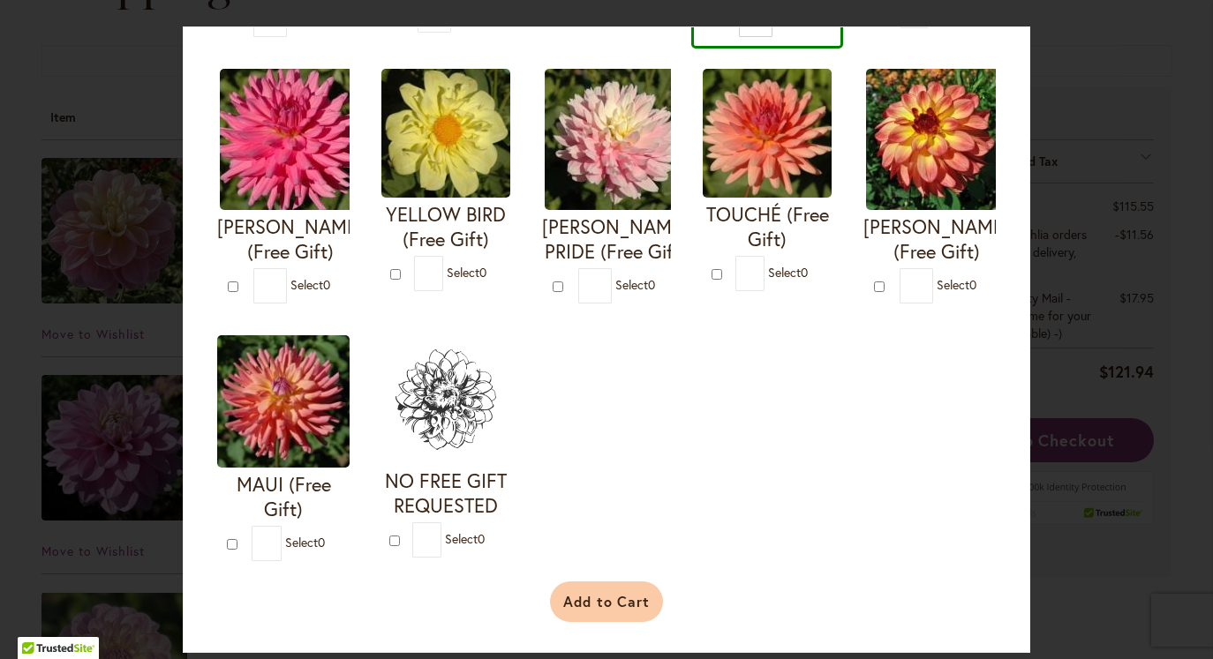
scroll to position [720, 0]
click at [623, 600] on button "Add to Cart" at bounding box center [607, 602] width 114 height 41
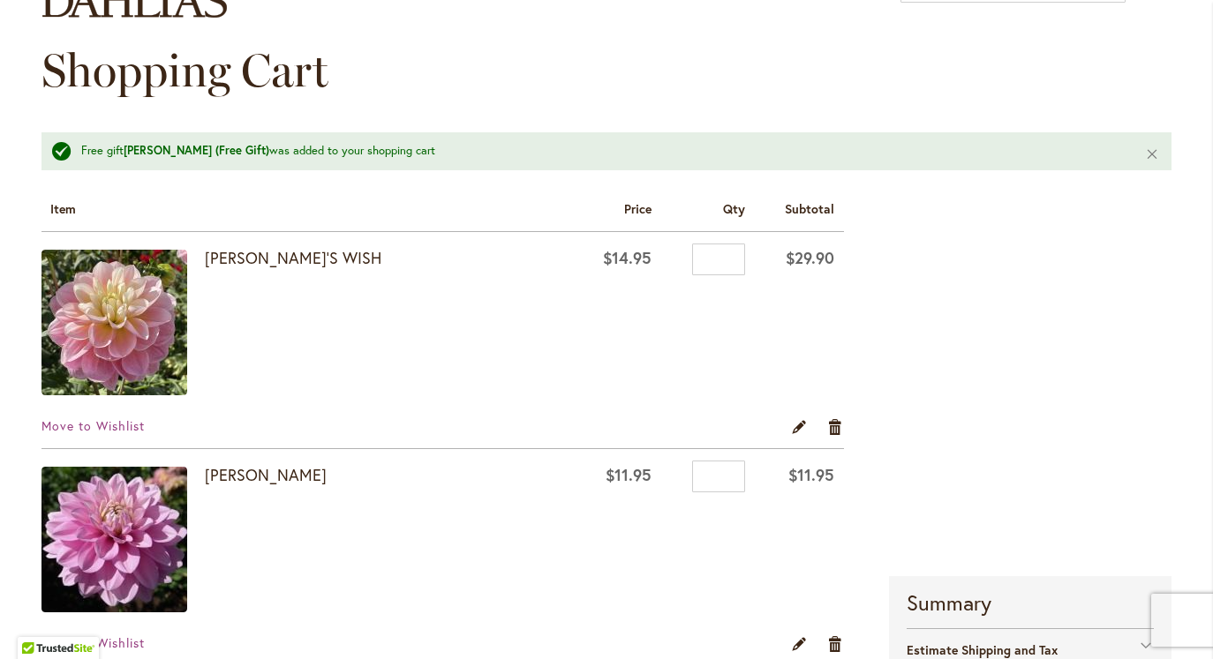
scroll to position [153, 0]
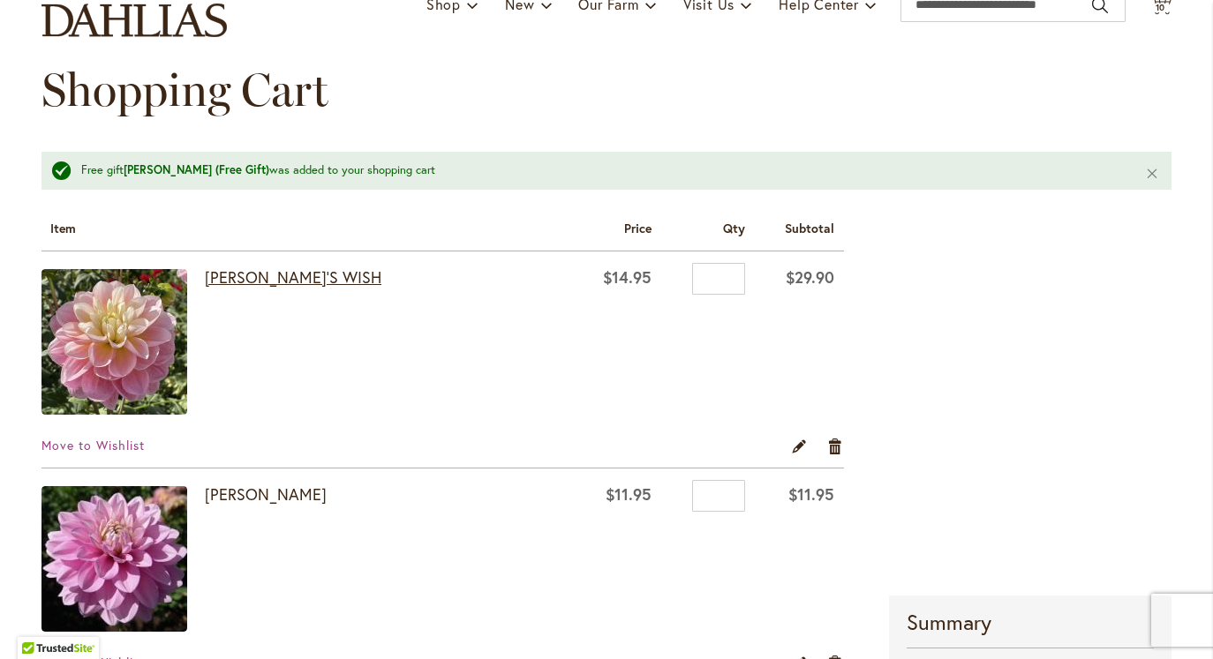
click at [283, 275] on link "[PERSON_NAME]'S WISH" at bounding box center [293, 277] width 177 height 21
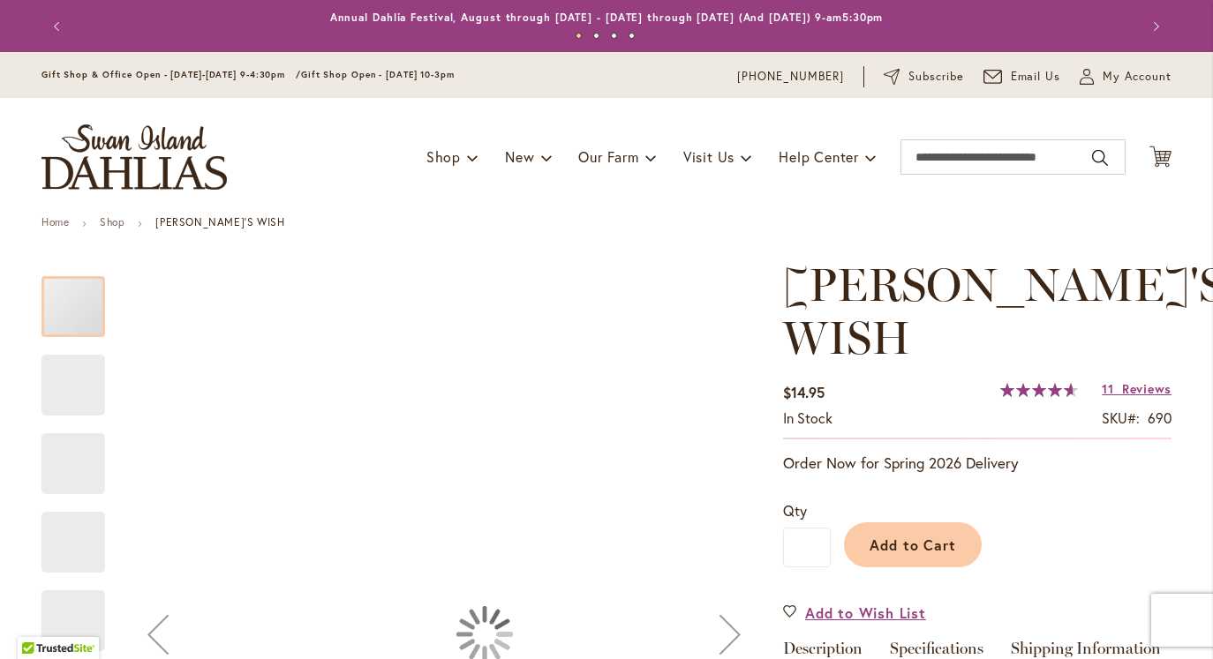
type input "******"
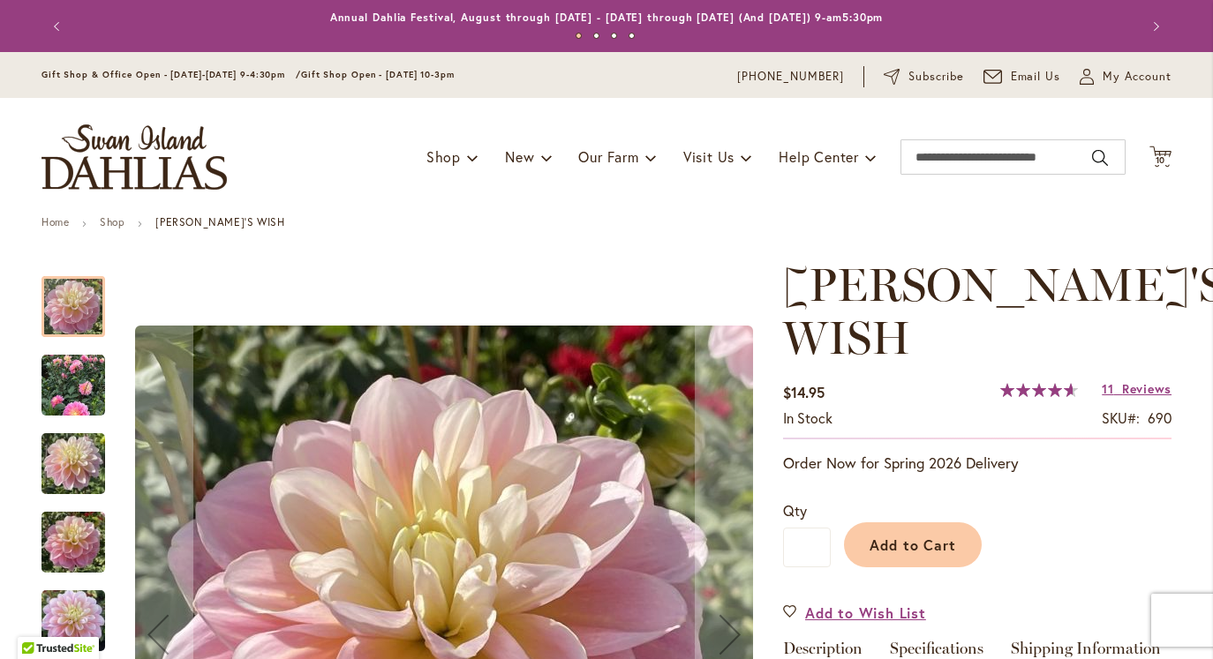
click at [69, 380] on img "Gabbie's Wish" at bounding box center [73, 386] width 64 height 64
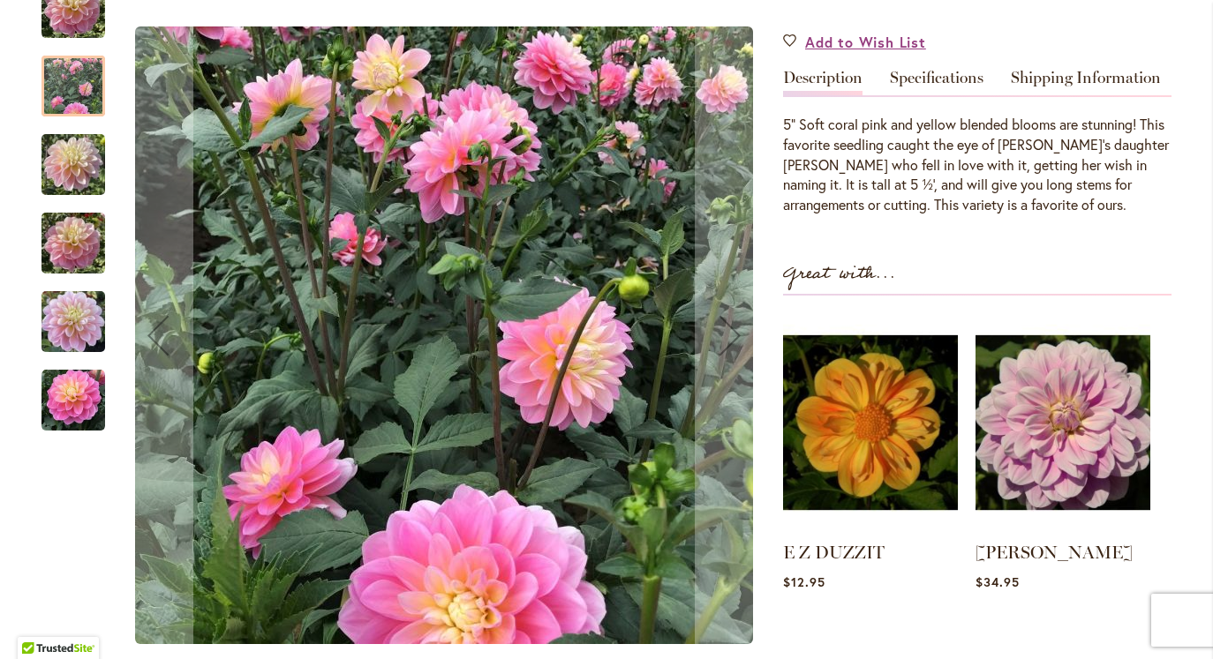
scroll to position [596, 0]
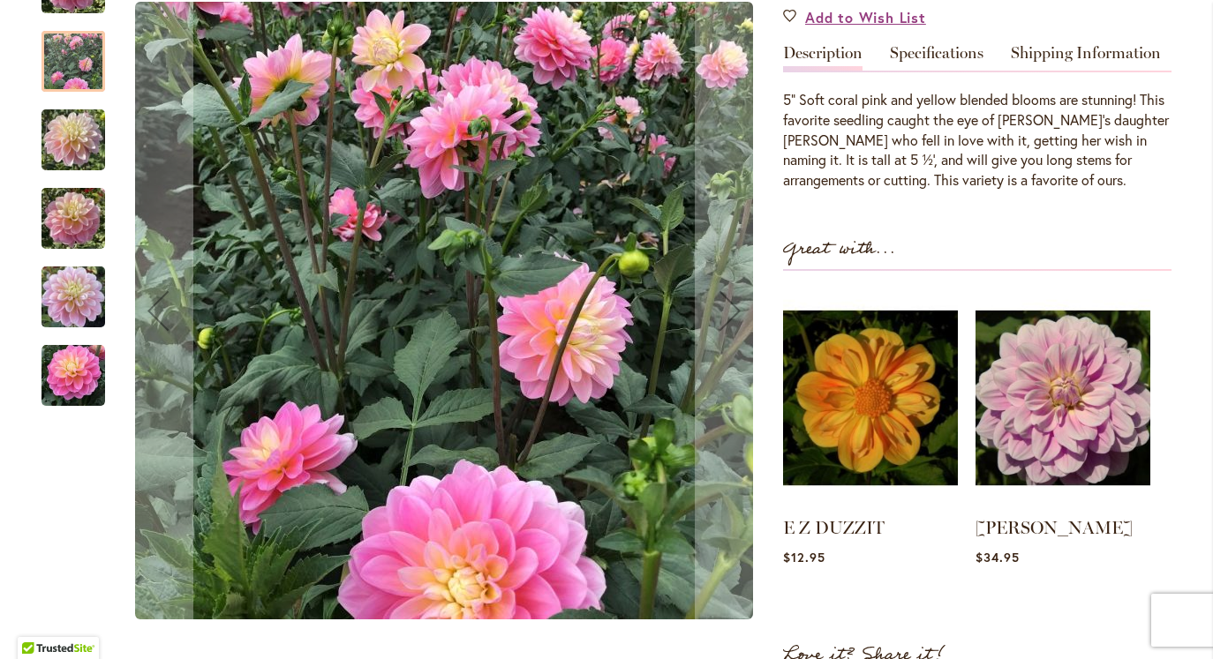
click at [76, 343] on img "Gabbie's Wish" at bounding box center [73, 375] width 64 height 64
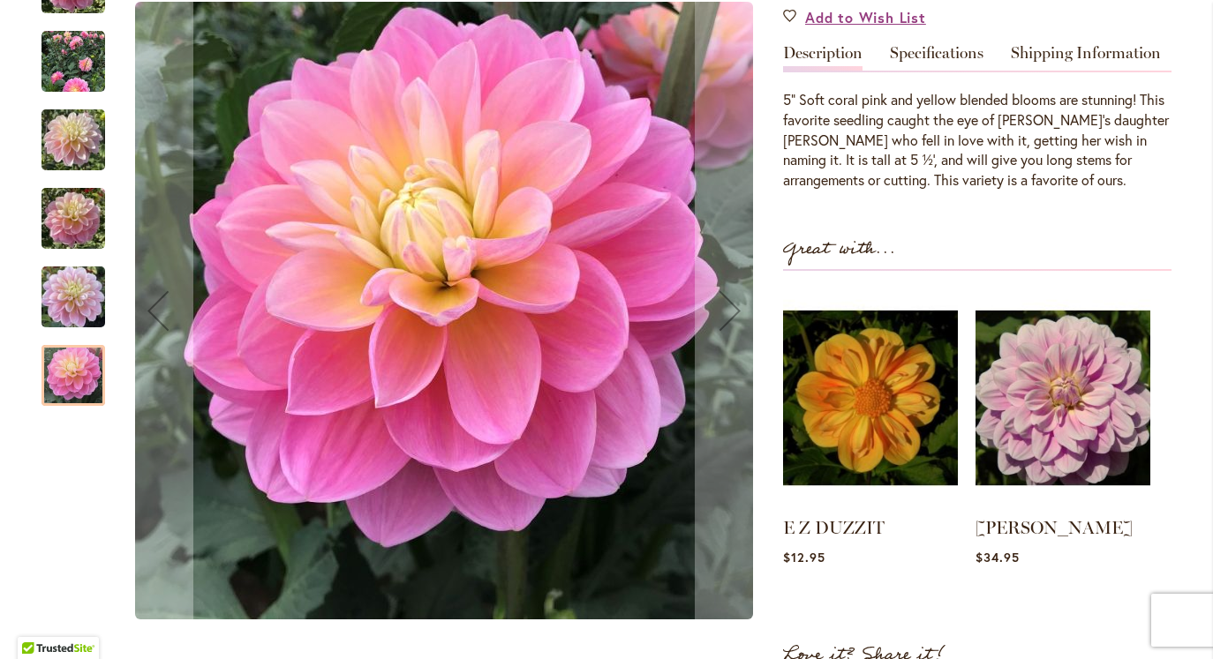
click at [68, 255] on img "GABBIE'S WISH" at bounding box center [73, 297] width 64 height 85
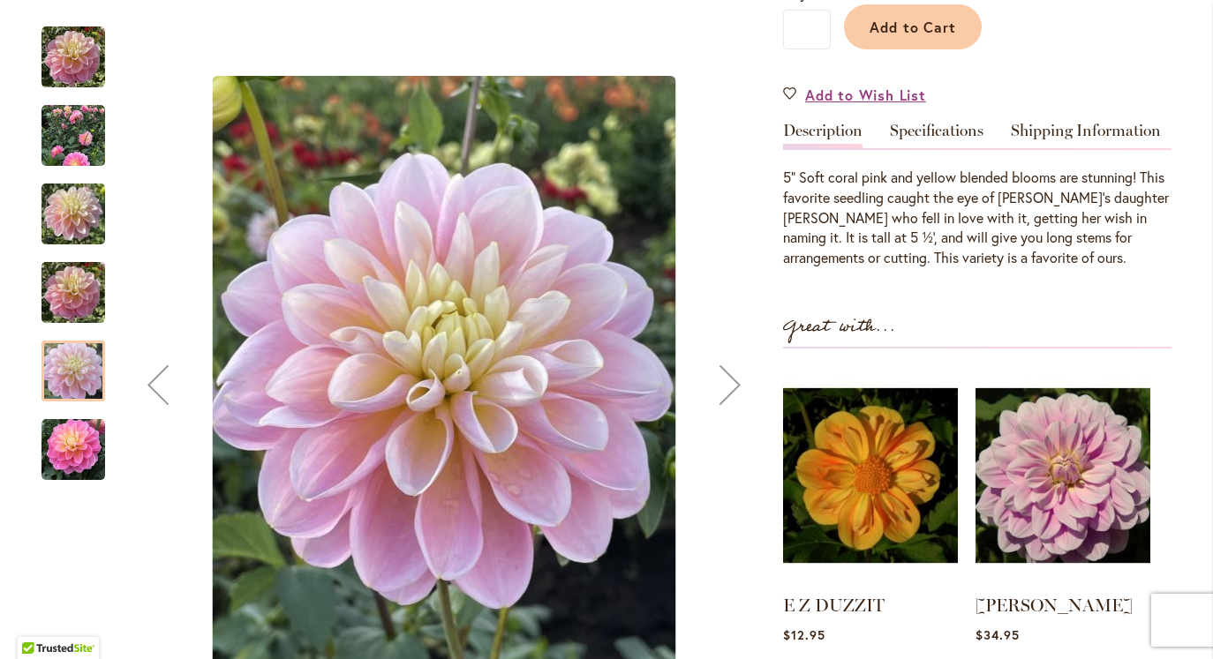
scroll to position [516, 0]
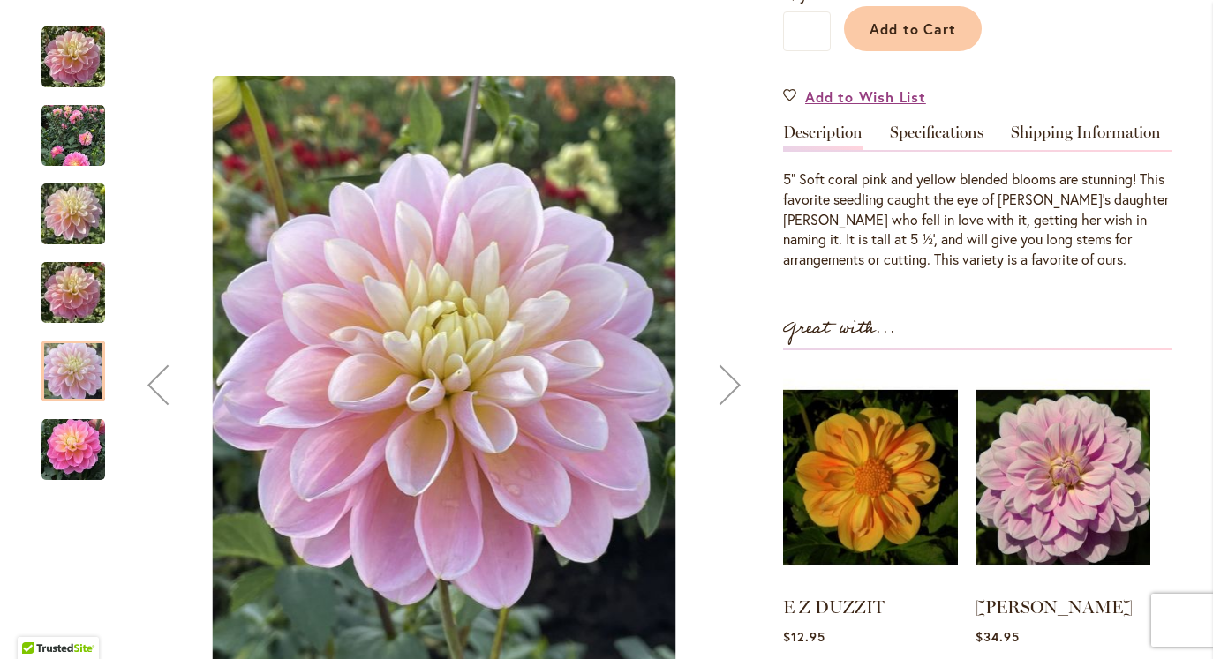
click at [64, 251] on img "GABBIE'S WISH" at bounding box center [73, 293] width 64 height 85
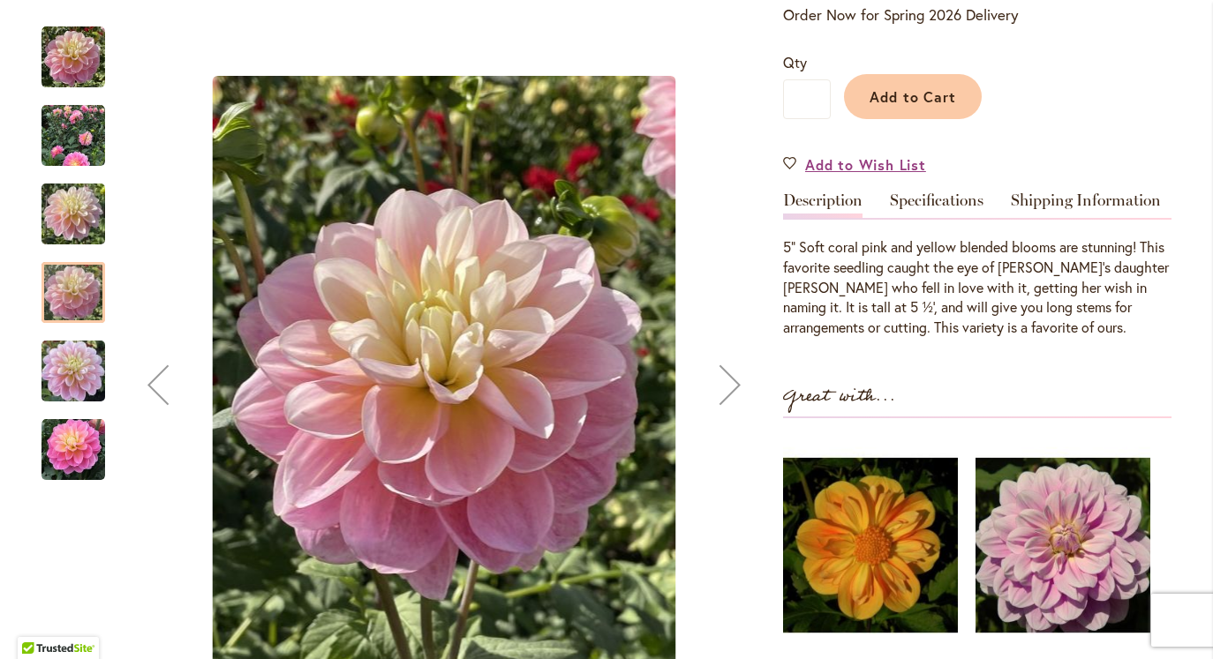
click at [64, 230] on img "GABBIE'S WISH" at bounding box center [73, 214] width 64 height 85
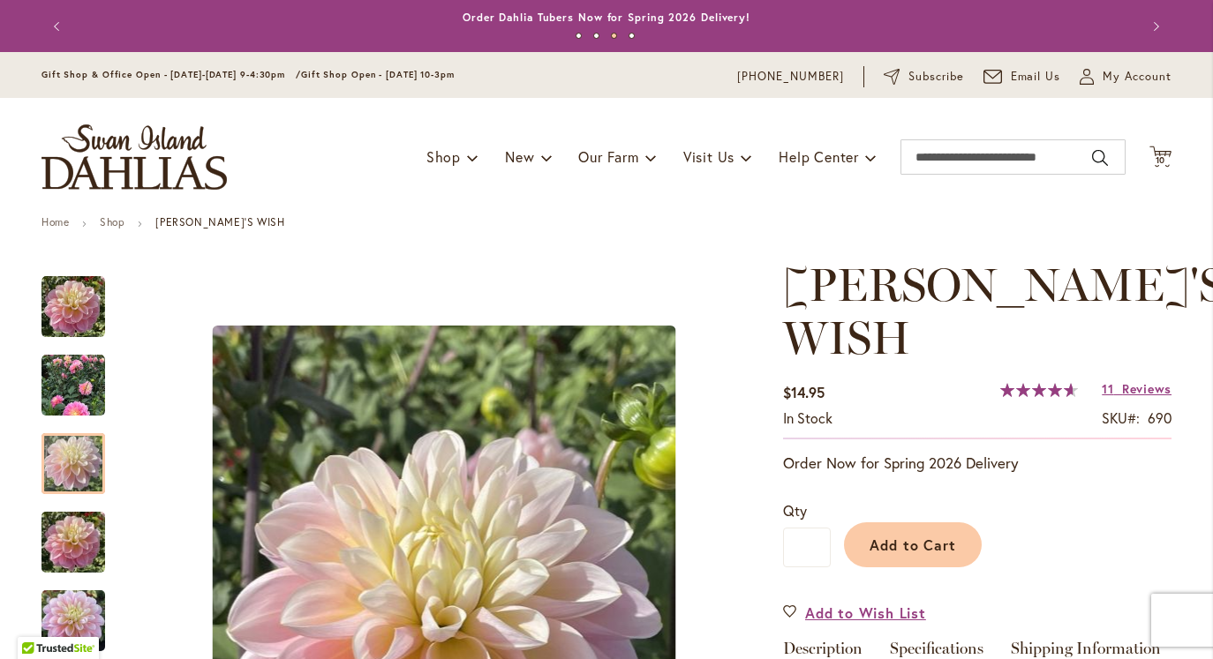
scroll to position [0, 0]
click at [1164, 154] on span "10" at bounding box center [1161, 159] width 11 height 11
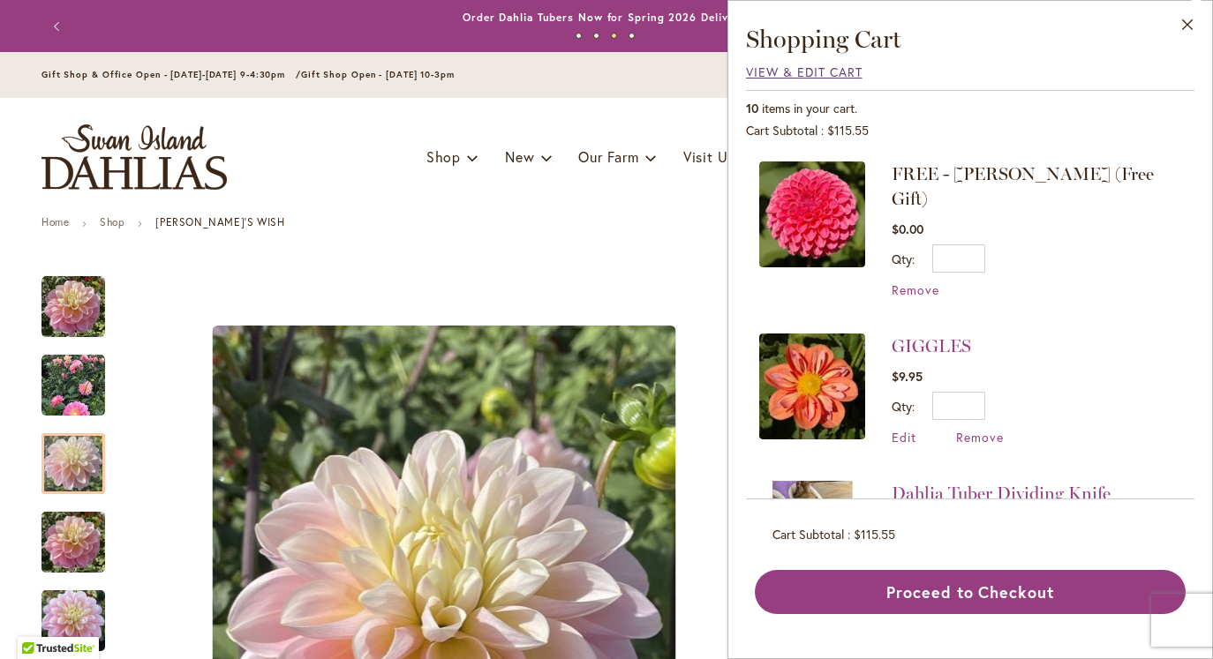
click at [833, 70] on span "View & Edit Cart" at bounding box center [804, 72] width 117 height 17
